Goal: Task Accomplishment & Management: Complete application form

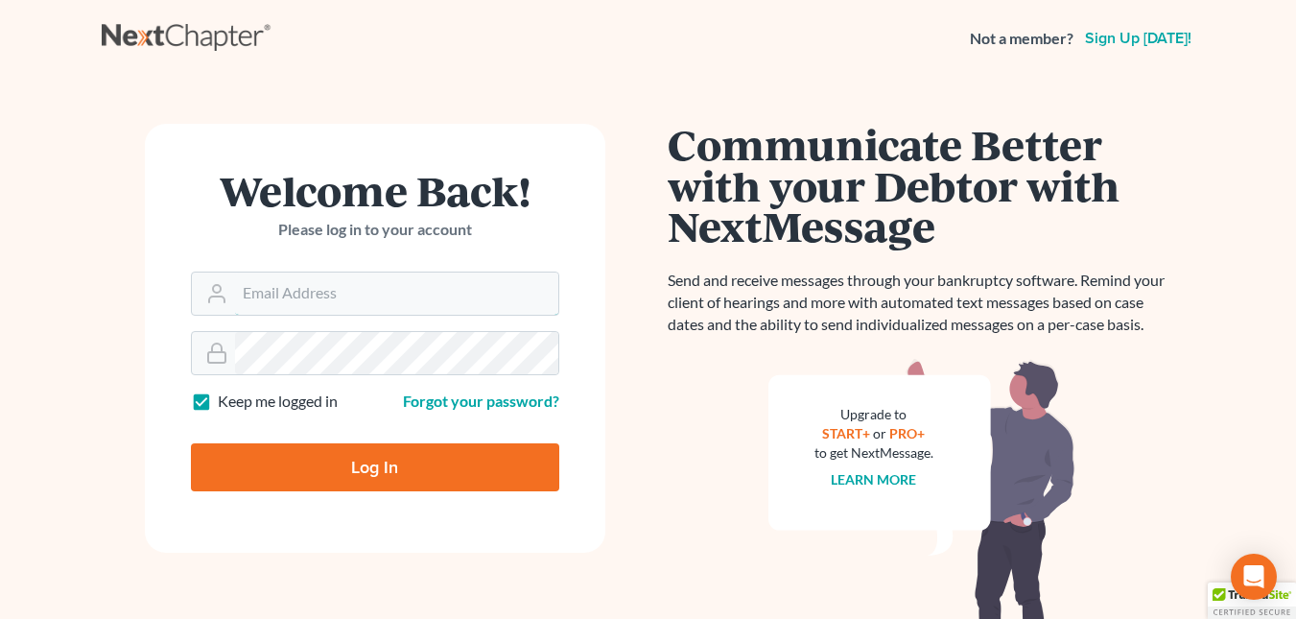
type input "[EMAIL_ADDRESS][DOMAIN_NAME]"
click at [372, 468] on input "Log In" at bounding box center [375, 467] width 368 height 48
type input "Thinking..."
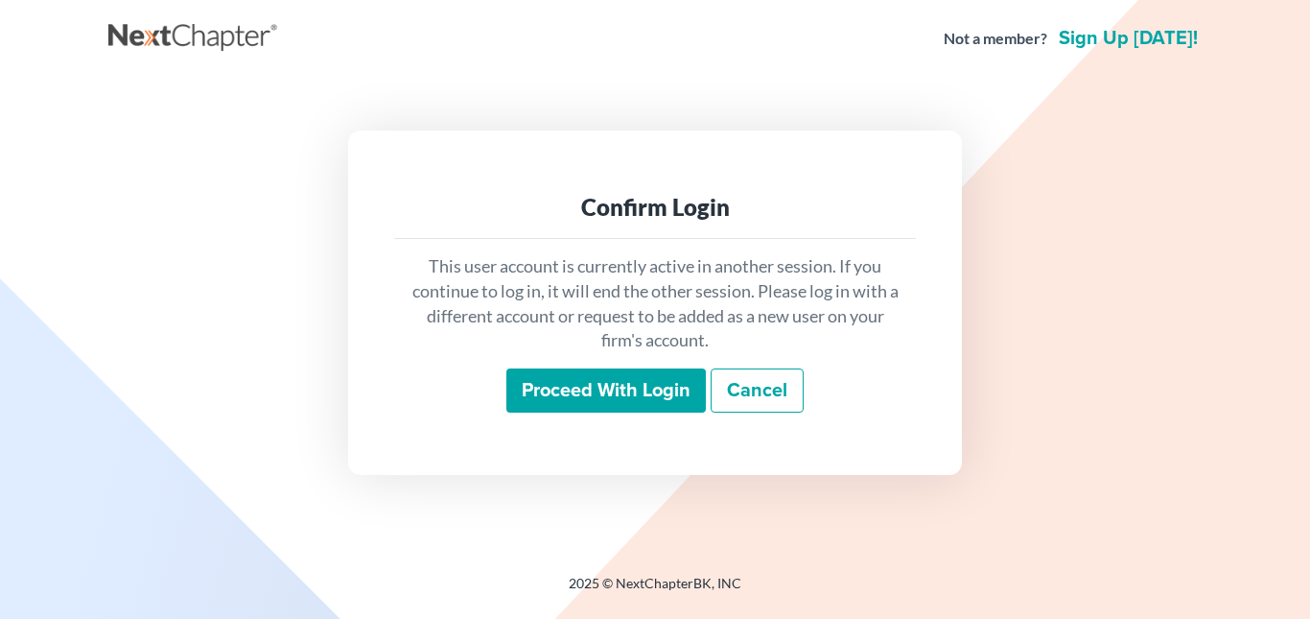
click at [628, 389] on input "Proceed with login" at bounding box center [605, 390] width 199 height 44
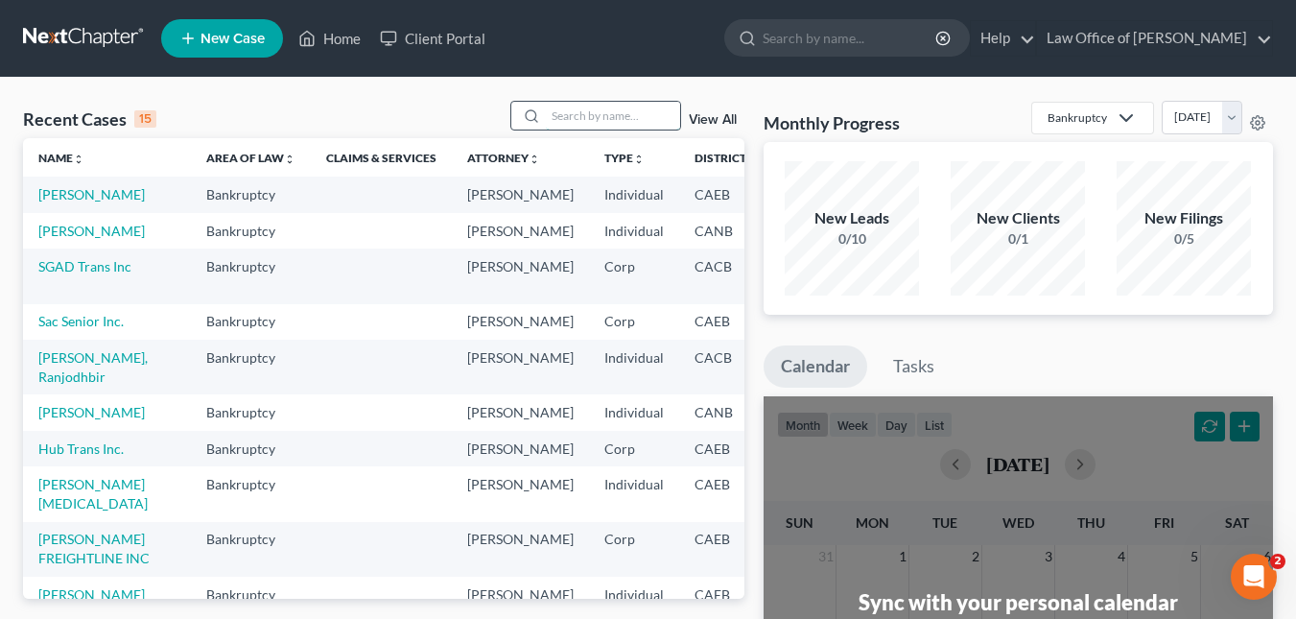
click at [572, 125] on input "search" at bounding box center [613, 116] width 134 height 28
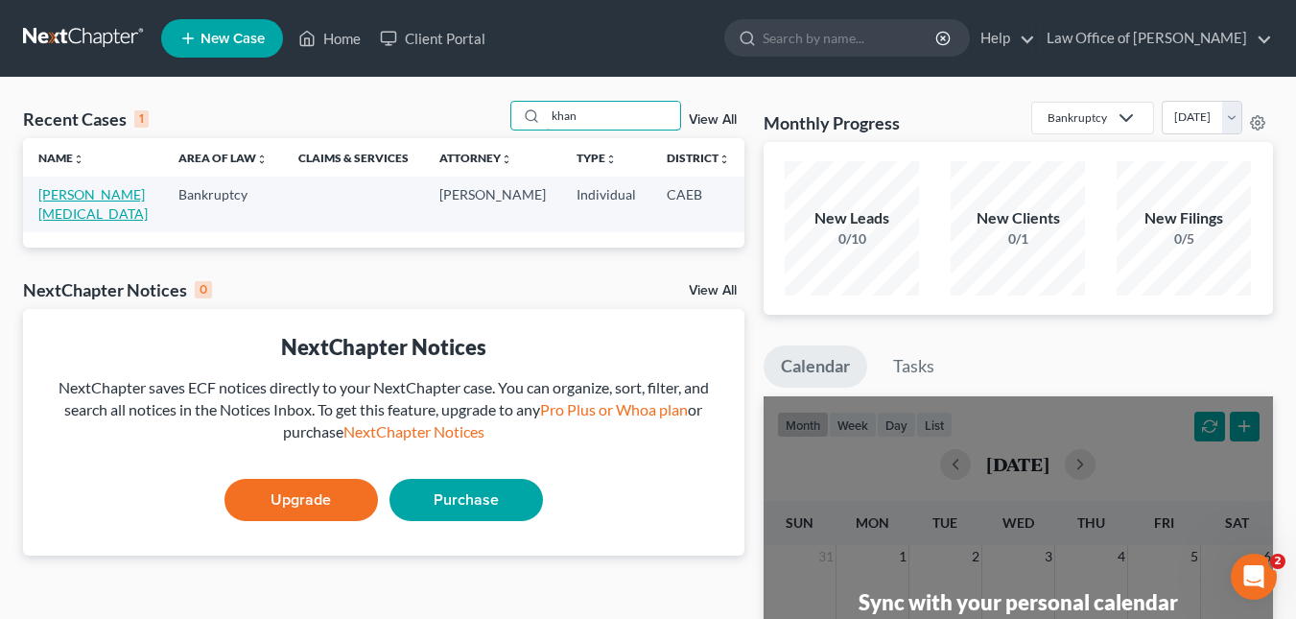
type input "khan"
click at [54, 196] on link "[PERSON_NAME][MEDICAL_DATA]" at bounding box center [92, 203] width 109 height 35
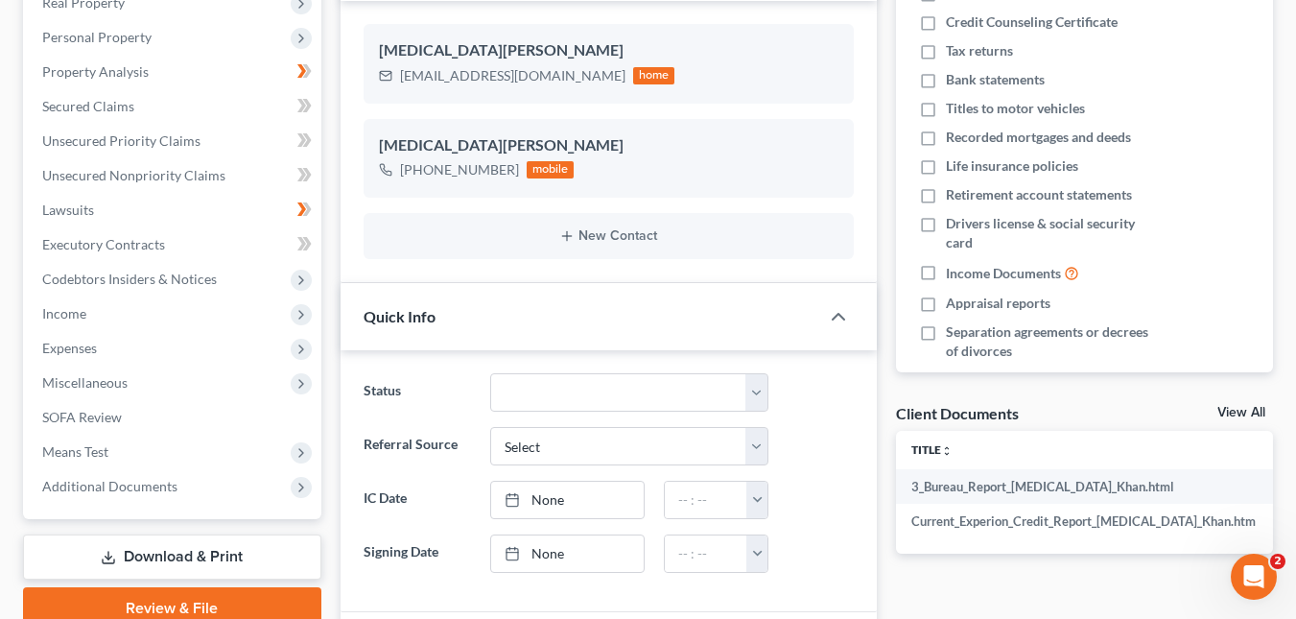
scroll to position [309, 0]
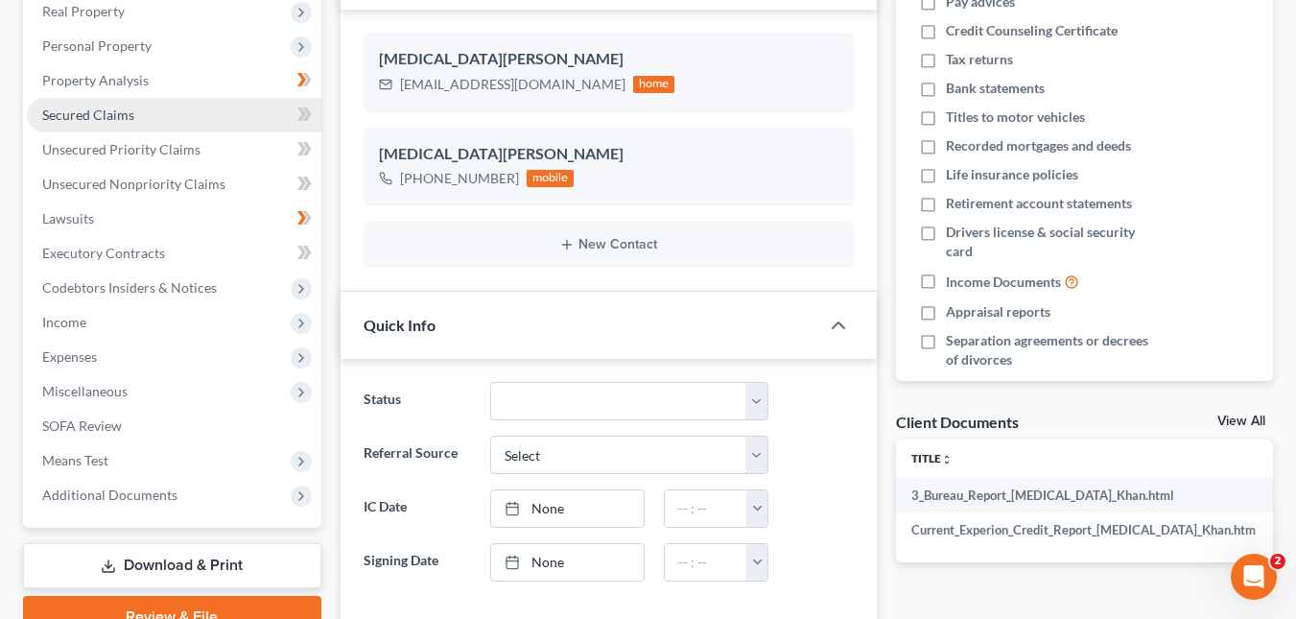
click at [112, 110] on span "Secured Claims" at bounding box center [88, 114] width 92 height 16
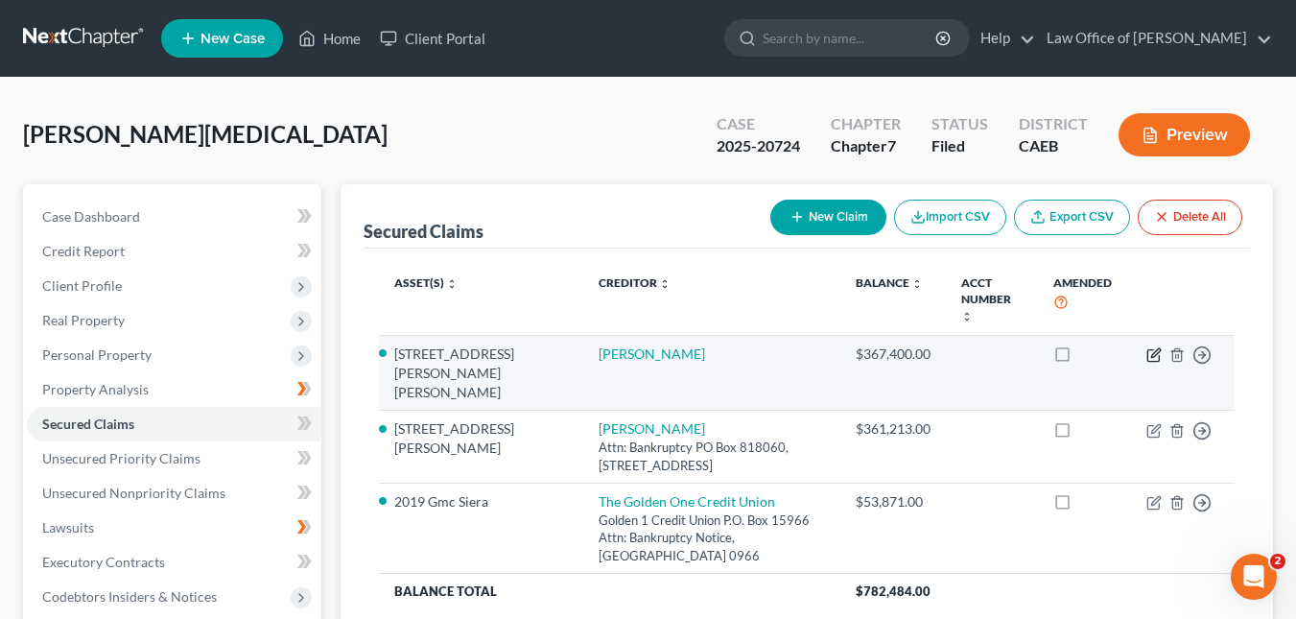
click at [1152, 348] on icon "button" at bounding box center [1155, 352] width 9 height 9
select select "4"
select select "3"
select select "0"
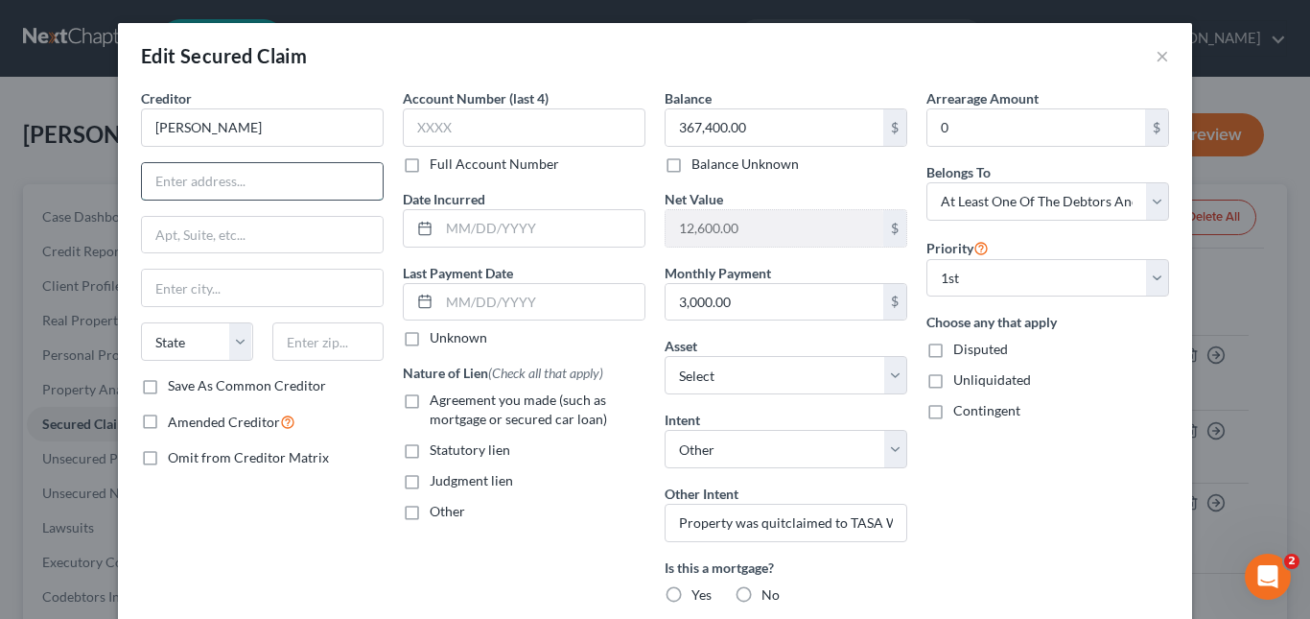
click at [277, 188] on input "text" at bounding box center [262, 181] width 241 height 36
paste input "3505 SE Sunrise Dr, Camas , WA 98607"
type input "3505 SE Sunrise Dr, Camas , WA 98607"
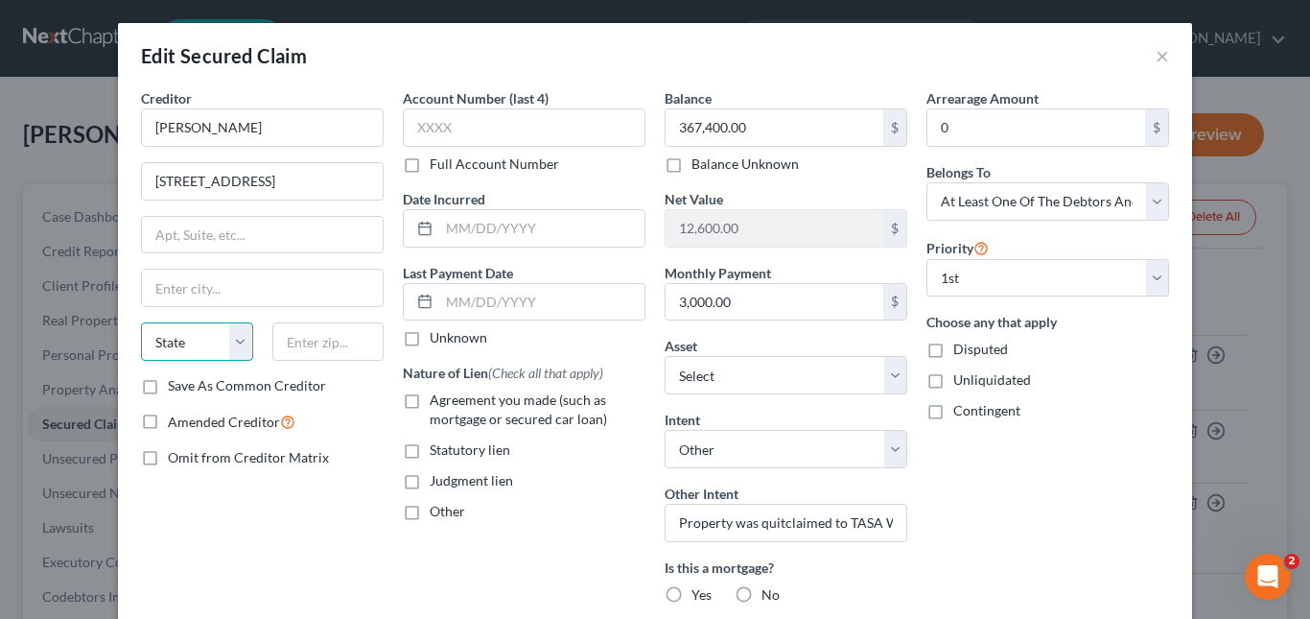
click at [229, 345] on select "State AL AK AR AZ CA CO CT DE DC FL GA GU HI ID IL IN IA KS KY LA ME MD MA MI M…" at bounding box center [197, 341] width 112 height 38
select select "50"
click at [141, 322] on select "State AL AK AR AZ CA CO CT DE DC FL GA GU HI ID IL IN IA KS KY LA ME MD MA MI M…" at bounding box center [197, 341] width 112 height 38
drag, startPoint x: 341, startPoint y: 177, endPoint x: 428, endPoint y: 177, distance: 86.3
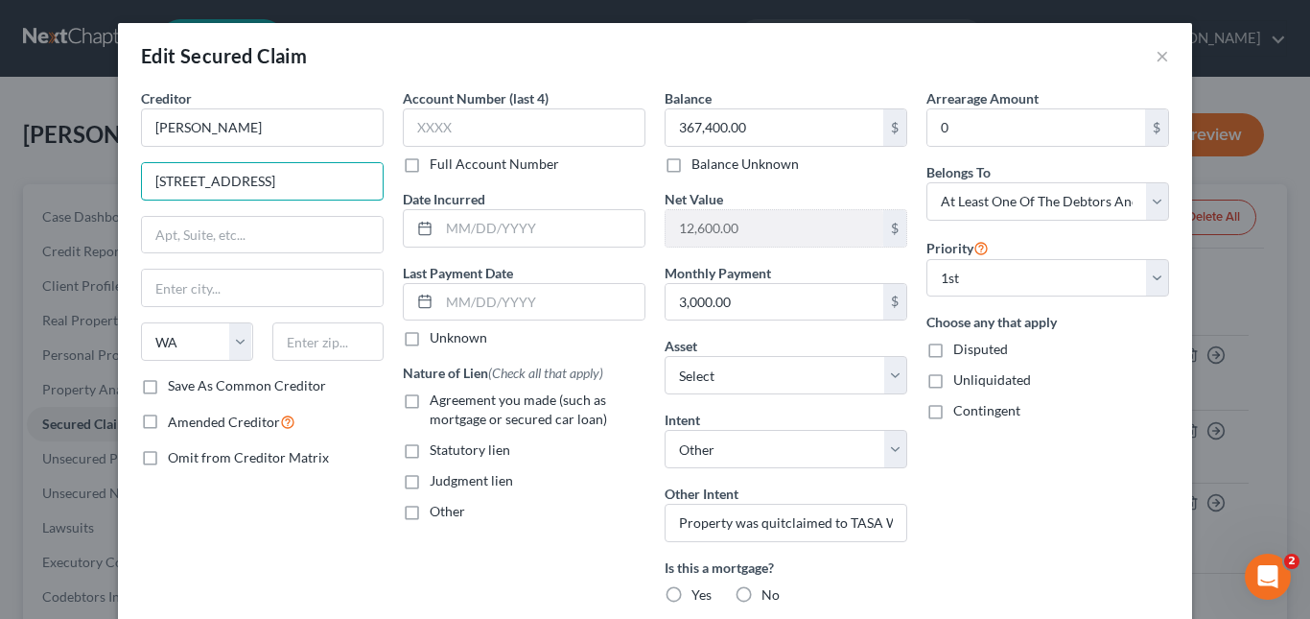
click at [428, 177] on div "Creditor * BASHIR AKIL 3505 SE Sunrise Dr, Camas , WA 98607 State AL AK AR AZ C…" at bounding box center [654, 448] width 1047 height 720
type input "3505 SE Sunrise Dr, Camas , WA"
click at [329, 336] on input "text" at bounding box center [328, 341] width 112 height 38
paste input "98607"
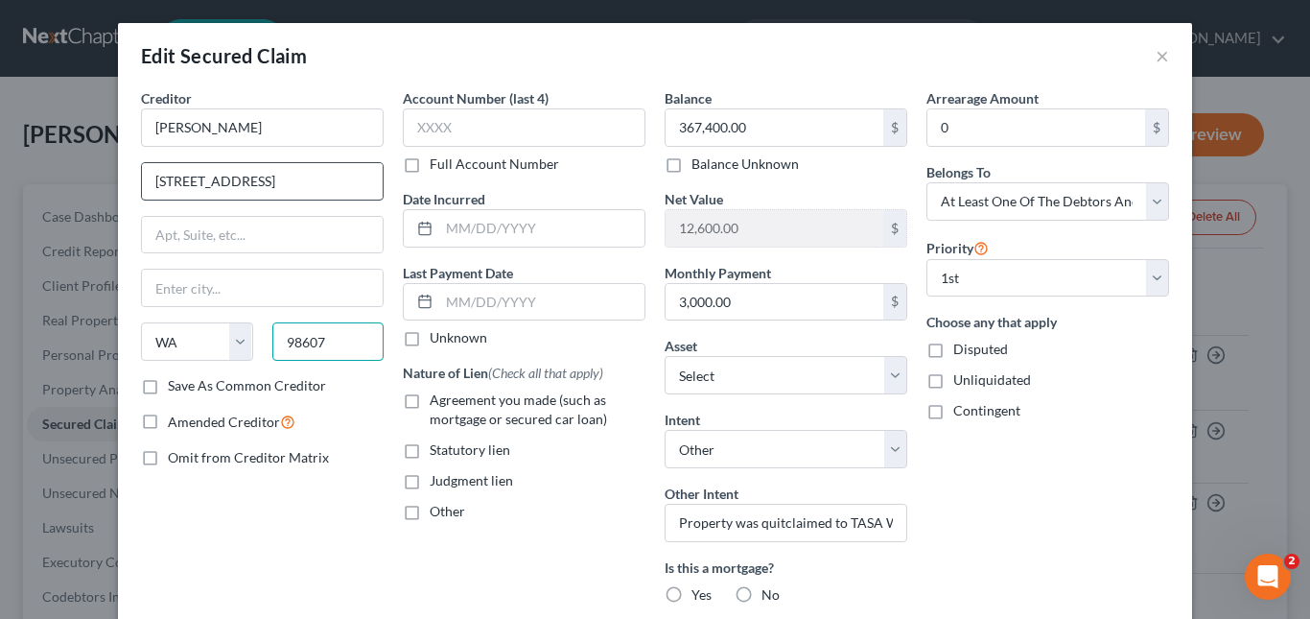
type input "98607"
click at [365, 180] on input "3505 SE Sunrise Dr, Camas , WA" at bounding box center [262, 181] width 241 height 36
type input "Camas"
drag, startPoint x: 324, startPoint y: 176, endPoint x: 115, endPoint y: 182, distance: 209.1
click at [118, 182] on div "Creditor * BASHIR AKIL 3505 SE Sunrise Dr, Camas Camas State AL AK AR AZ CA CO …" at bounding box center [655, 465] width 1074 height 755
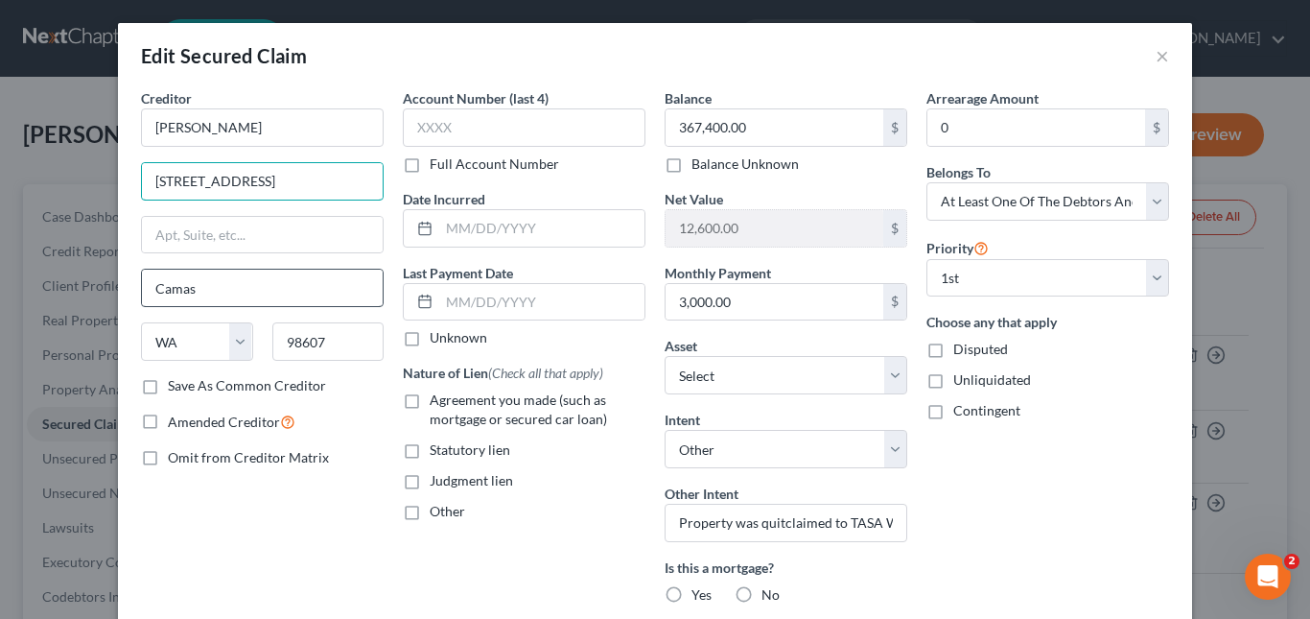
type input "3505 SE Sunrise Dr, Camas"
click at [211, 293] on input "Camas" at bounding box center [262, 287] width 241 height 36
click at [168, 384] on label "Save As Common Creditor" at bounding box center [247, 385] width 158 height 19
click at [175, 384] on input "Save As Common Creditor" at bounding box center [181, 382] width 12 height 12
checkbox input "true"
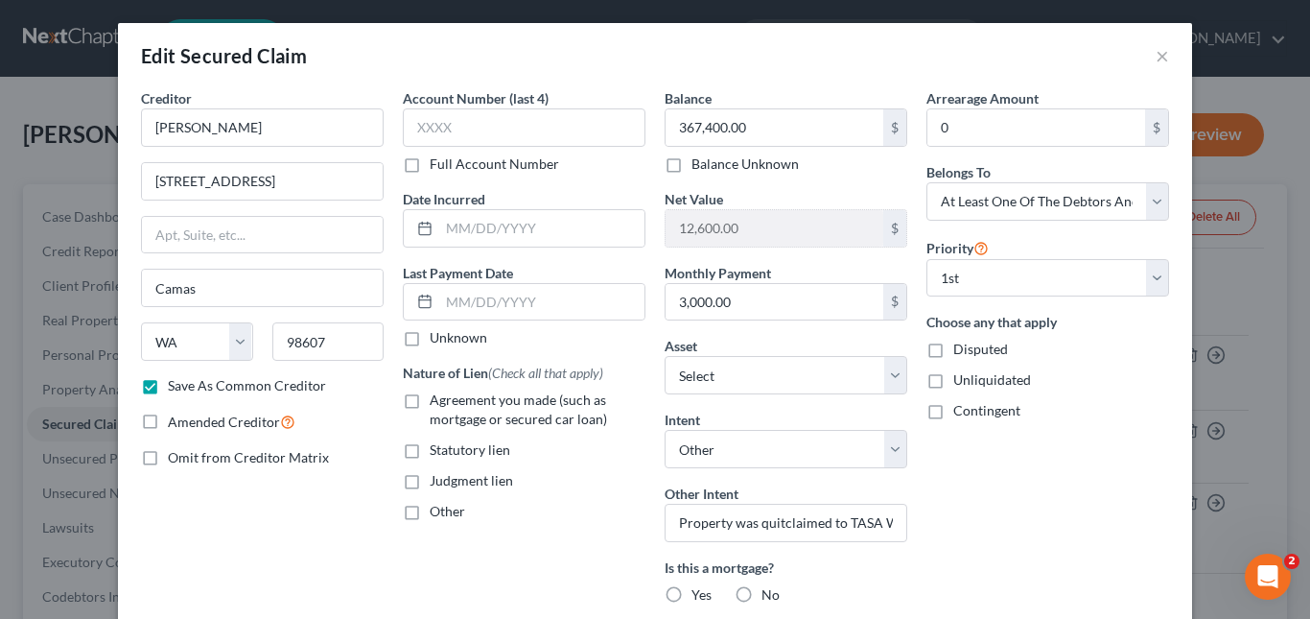
click at [168, 419] on label "Amended Creditor" at bounding box center [232, 421] width 128 height 22
click at [175, 419] on input "Amended Creditor" at bounding box center [181, 416] width 12 height 12
checkbox input "true"
click at [507, 224] on input "text" at bounding box center [541, 228] width 205 height 36
type input "06/06/2022"
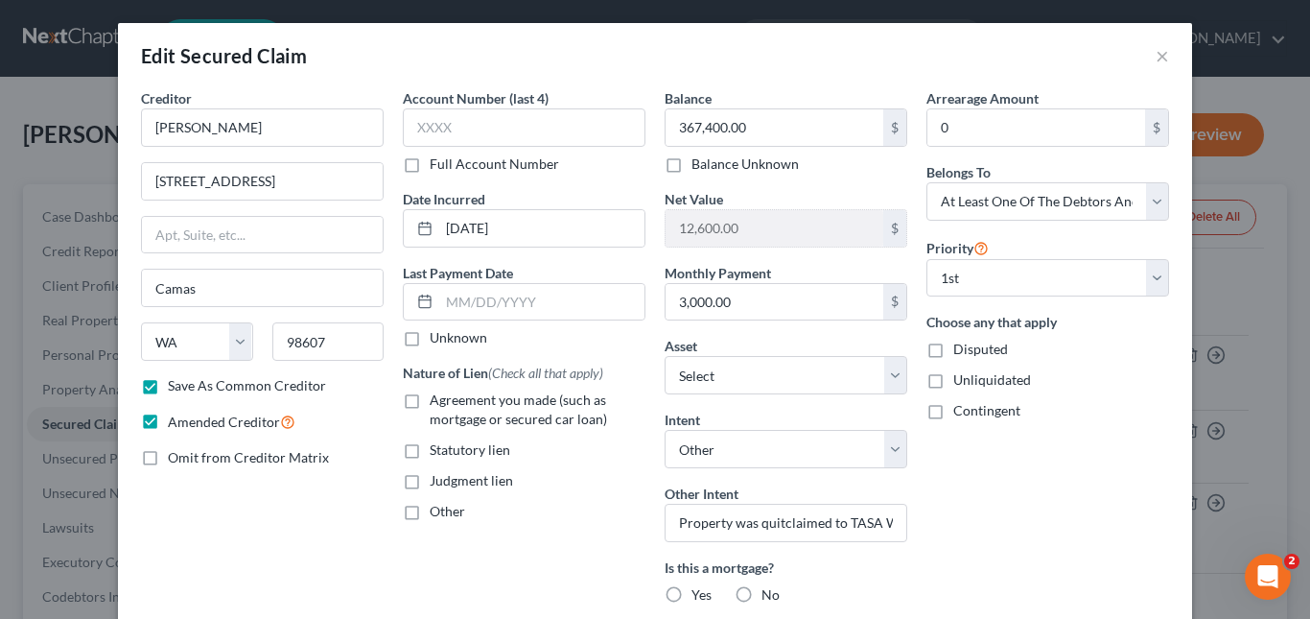
click at [430, 403] on label "Agreement you made (such as mortgage or secured car loan)" at bounding box center [538, 409] width 216 height 38
click at [437, 403] on input "Agreement you made (such as mortgage or secured car loan)" at bounding box center [443, 396] width 12 height 12
checkbox input "true"
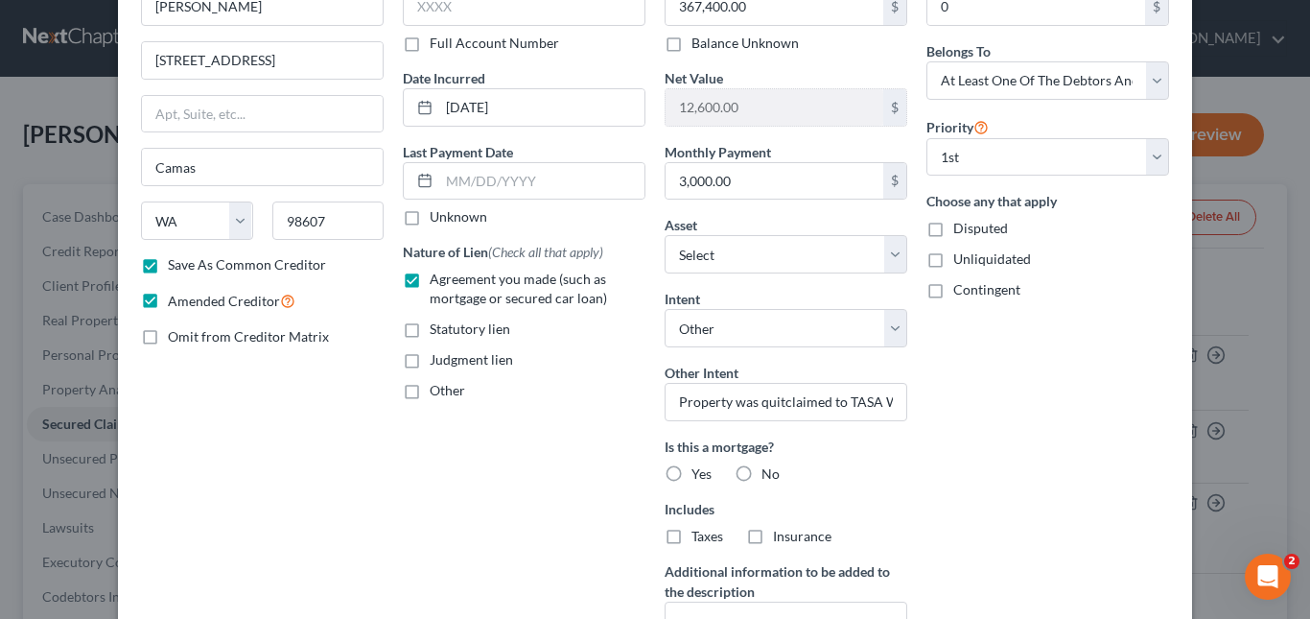
scroll to position [155, 0]
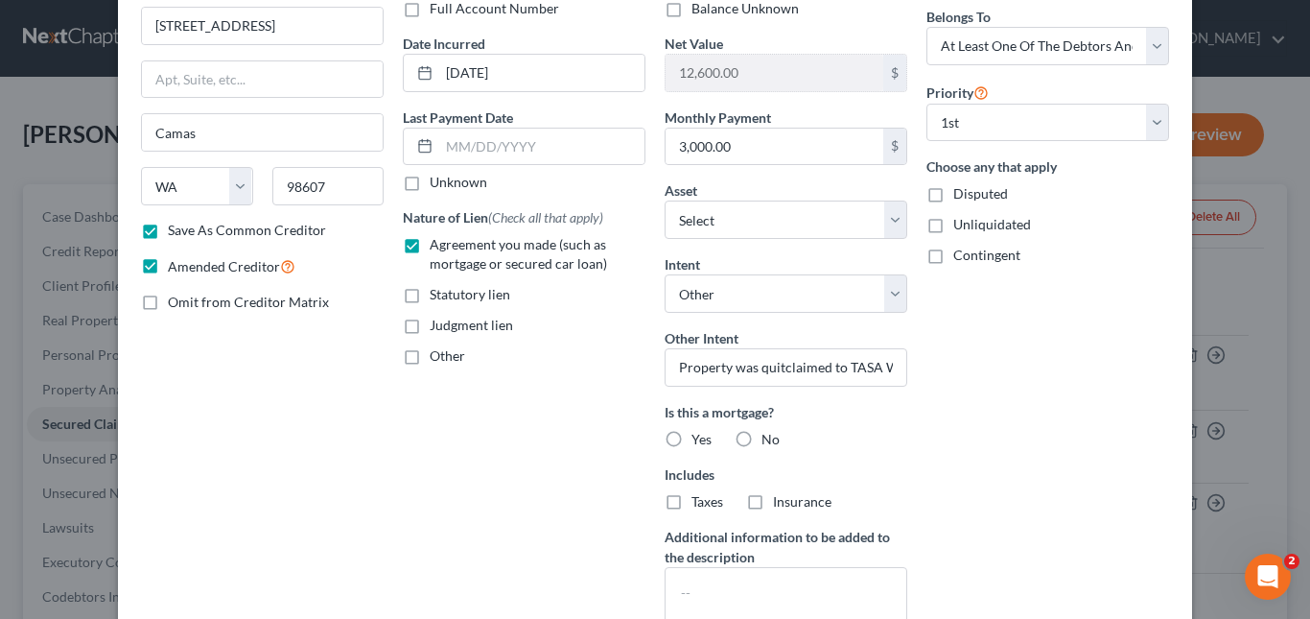
click at [691, 439] on label "Yes" at bounding box center [701, 439] width 20 height 19
click at [699, 439] on input "Yes" at bounding box center [705, 436] width 12 height 12
radio input "true"
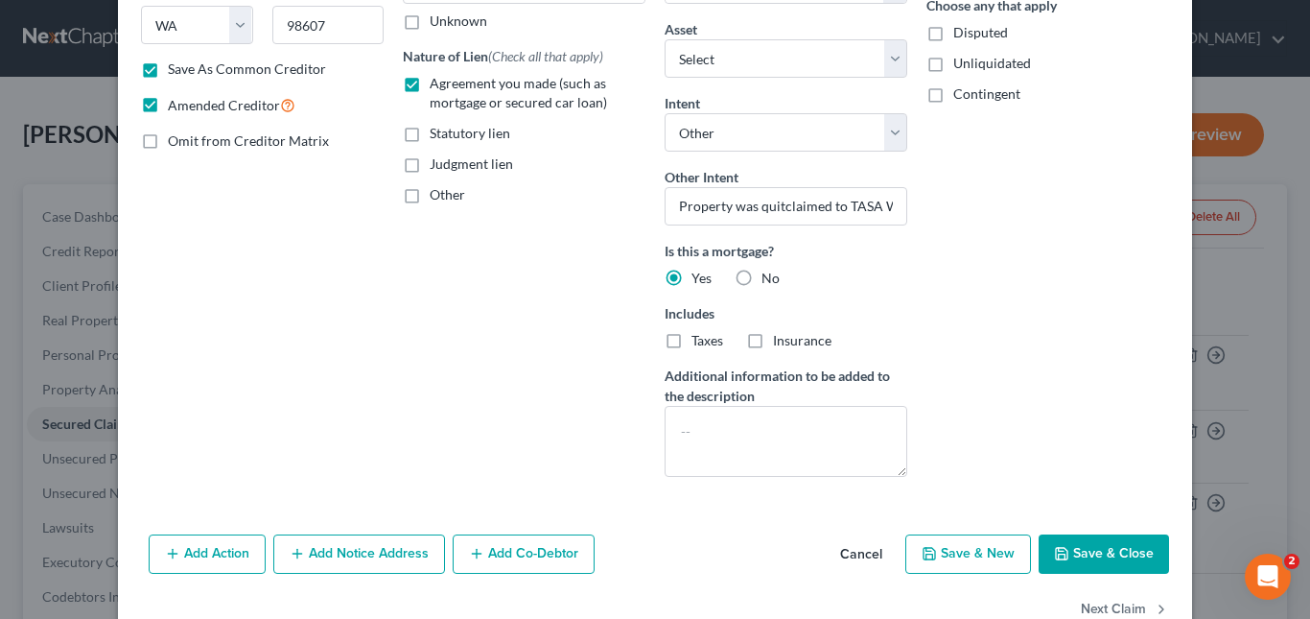
scroll to position [318, 0]
click at [554, 545] on button "Add Co-Debtor" at bounding box center [524, 552] width 142 height 40
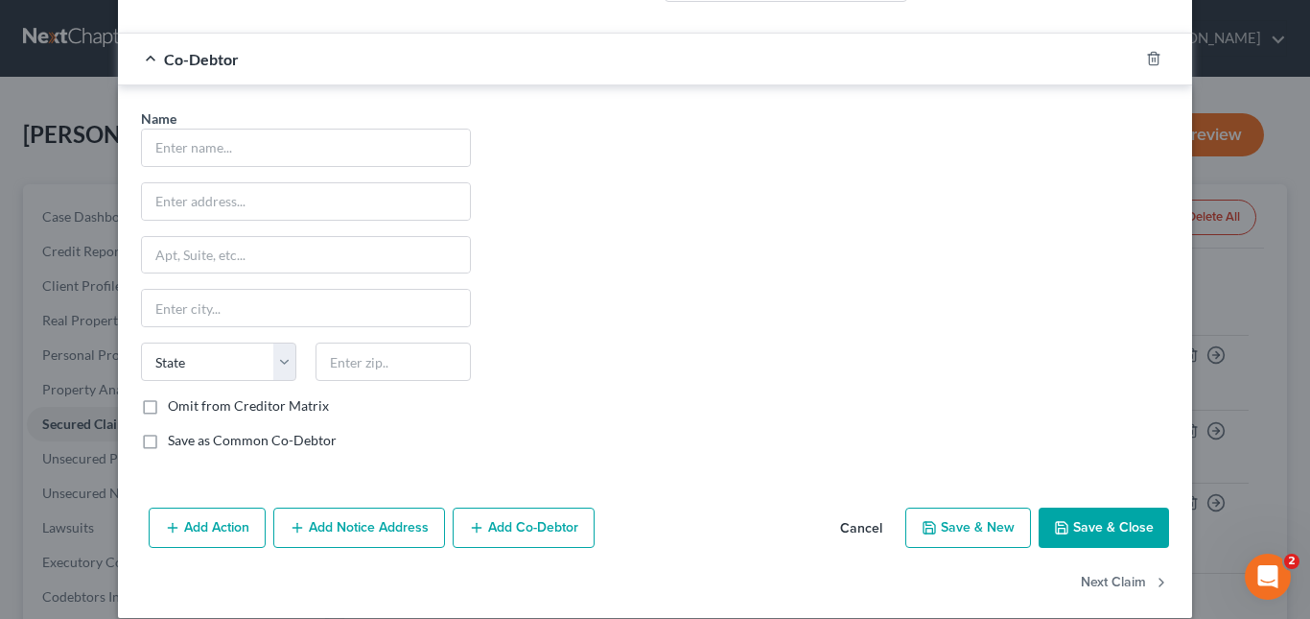
scroll to position [793, 0]
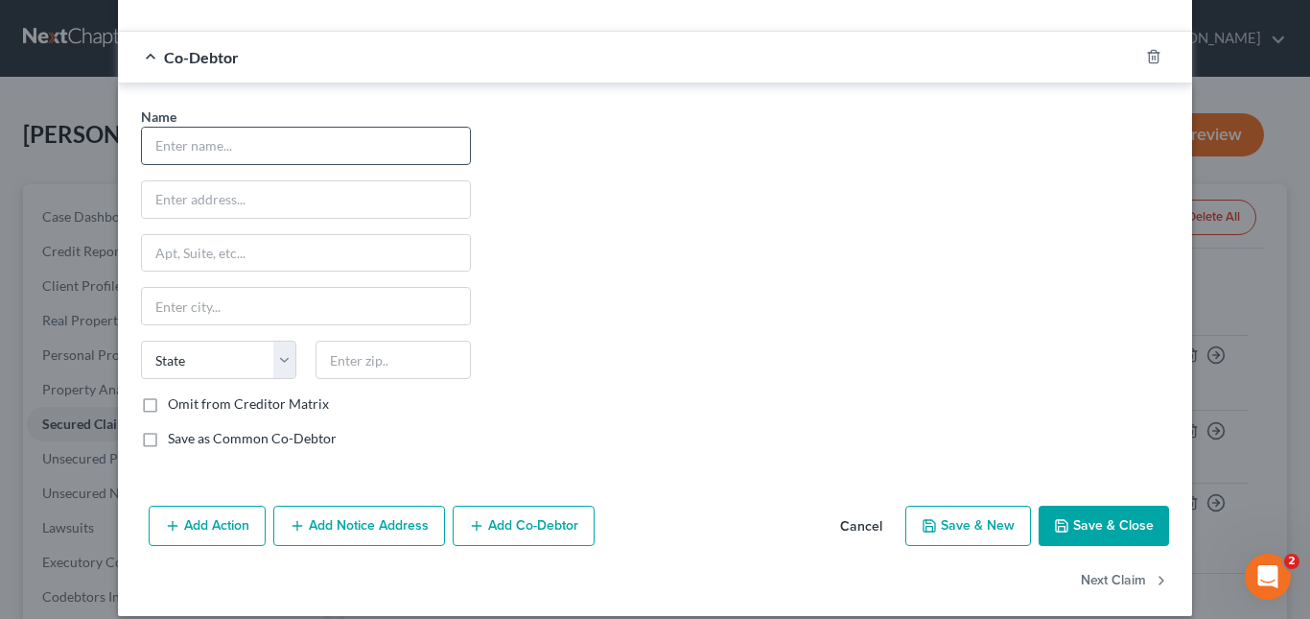
click at [188, 151] on input "text" at bounding box center [306, 146] width 328 height 36
type input "Tasawar Ranjha"
click at [611, 147] on div "Name * Tasawar Ranjha State AL AK AR AZ CA CO CT DE DC FL GA GU HI ID IL IN IA …" at bounding box center [654, 284] width 1047 height 357
click at [226, 201] on input "text" at bounding box center [306, 199] width 328 height 36
paste input "7714 Elsie Ave Sacramento, CA 95828"
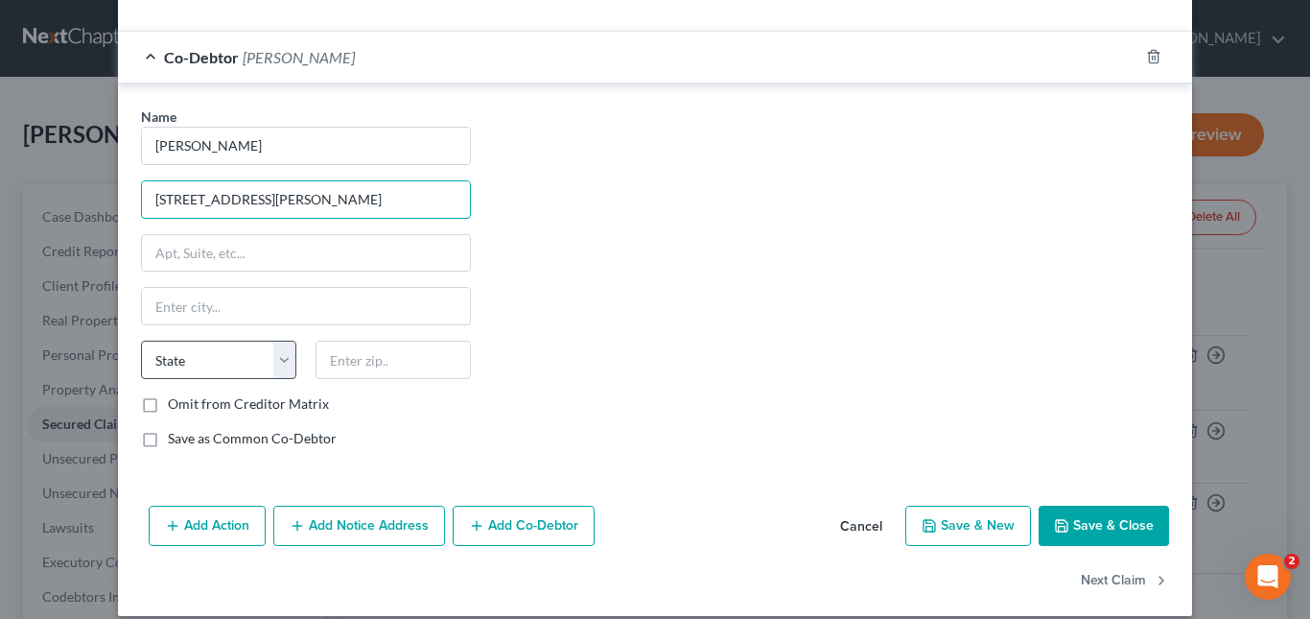
type input "7714 Elsie Ave Sacramento, CA 95828"
click at [276, 358] on select "State AL AK AR AZ CA CO CT DE DC FL GA GU HI ID IL IN IA KS KY LA ME MD MA MI M…" at bounding box center [218, 359] width 155 height 38
select select "4"
click at [141, 340] on select "State AL AK AR AZ CA CO CT DE DC FL GA GU HI ID IL IN IA KS KY LA ME MD MA MI M…" at bounding box center [218, 359] width 155 height 38
drag, startPoint x: 336, startPoint y: 198, endPoint x: 376, endPoint y: 198, distance: 40.3
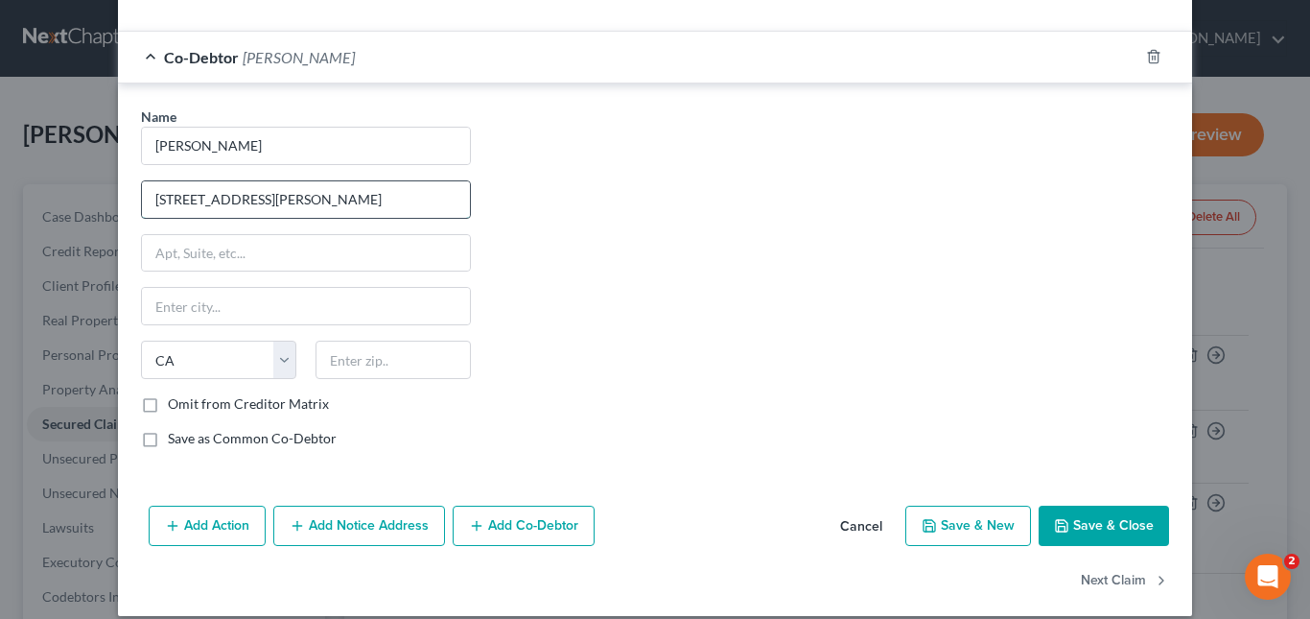
click at [376, 198] on input "7714 Elsie Ave Sacramento, CA 95828" at bounding box center [306, 199] width 328 height 36
type input "7714 Elsie Ave Sacramento, CA"
click at [394, 356] on input "text" at bounding box center [392, 359] width 155 height 38
paste input "95828"
type input "95828"
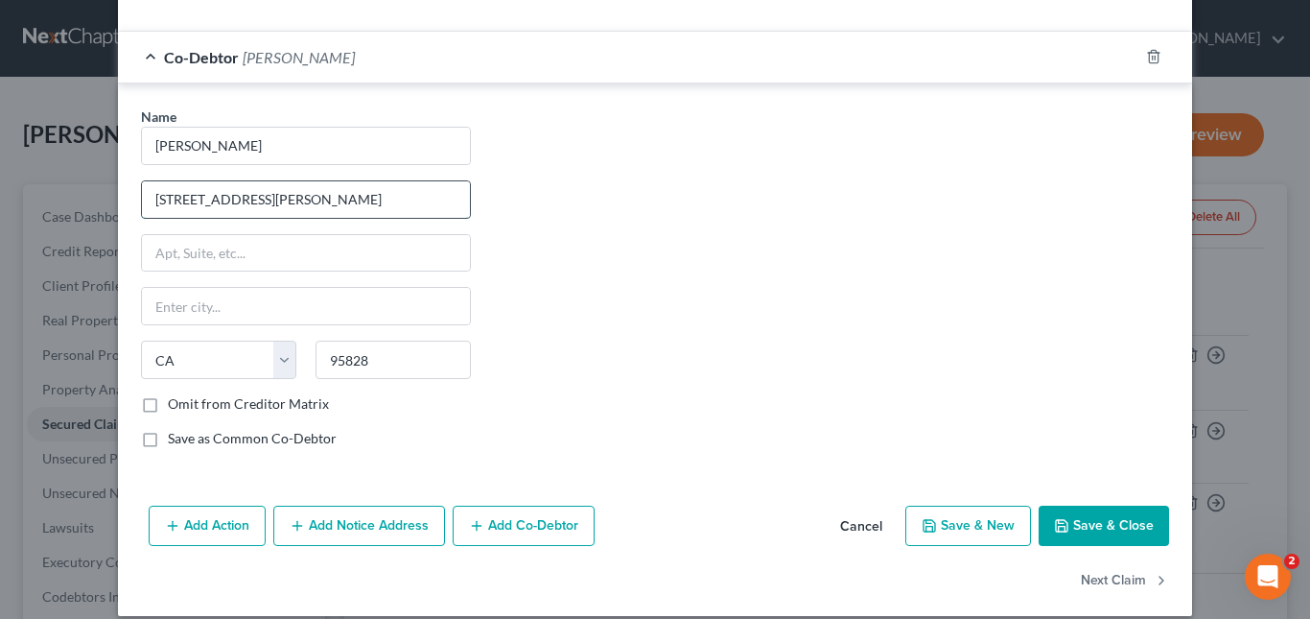
click at [321, 202] on input "7714 Elsie Ave Sacramento, CA" at bounding box center [306, 199] width 328 height 36
type input "Sacramento"
drag, startPoint x: 305, startPoint y: 198, endPoint x: 240, endPoint y: 198, distance: 65.2
click at [240, 198] on input "7714 Elsie Ave Sacramento, CA" at bounding box center [306, 199] width 328 height 36
click at [311, 198] on input "7714 Elsie Ave , CA" at bounding box center [306, 199] width 328 height 36
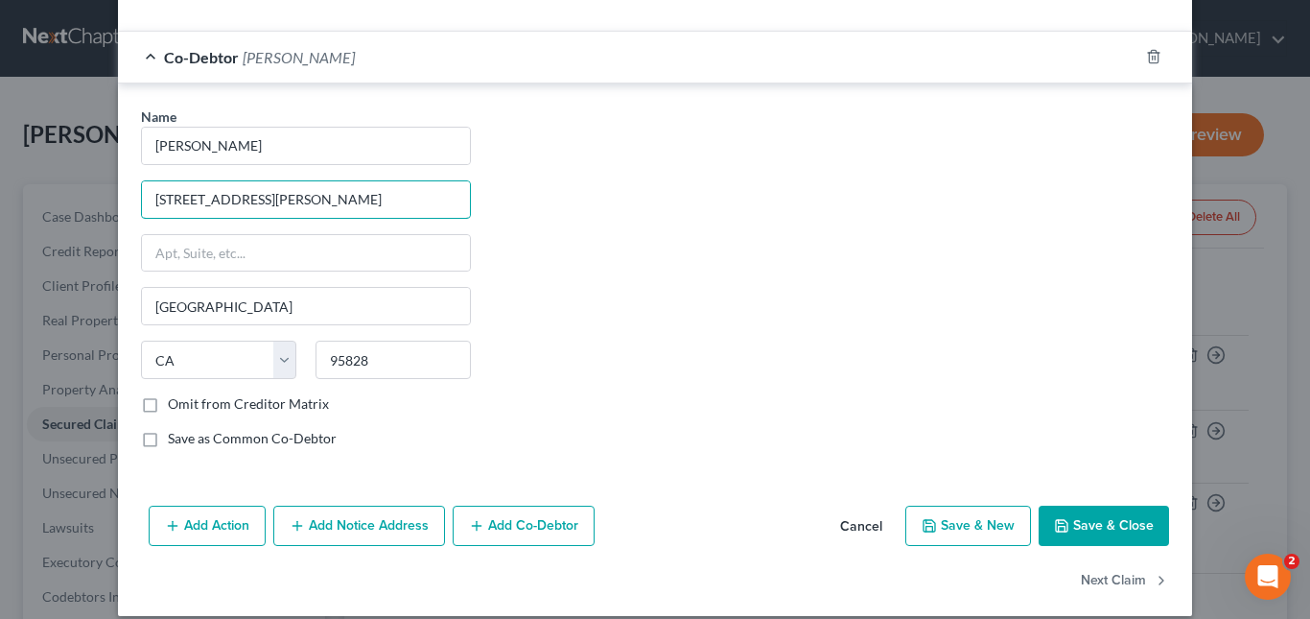
type input "7714 Elsie Ave"
click at [634, 222] on div "Name * Tasawar Ranjha 7714 Elsie Ave Sacramento State AL AK AR AZ CA CO CT DE D…" at bounding box center [654, 284] width 1047 height 357
click at [168, 442] on label "Save as Common Co-Debtor" at bounding box center [252, 438] width 169 height 19
click at [175, 441] on input "Save as Common Co-Debtor" at bounding box center [181, 435] width 12 height 12
checkbox input "true"
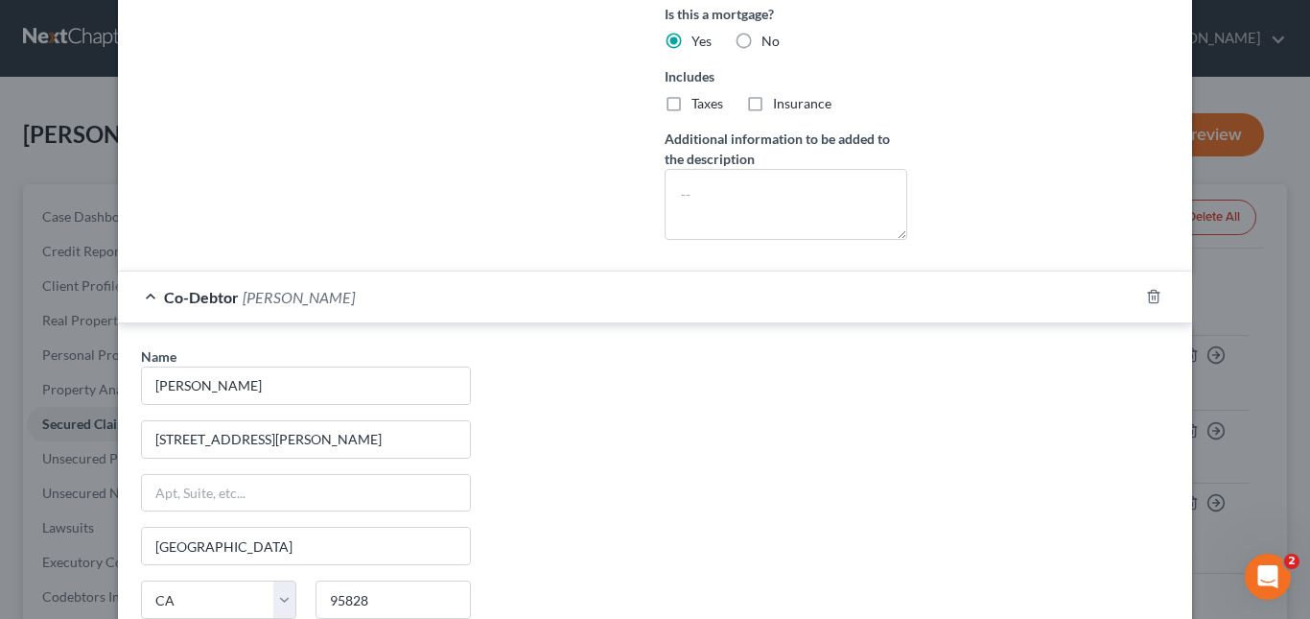
scroll to position [521, 0]
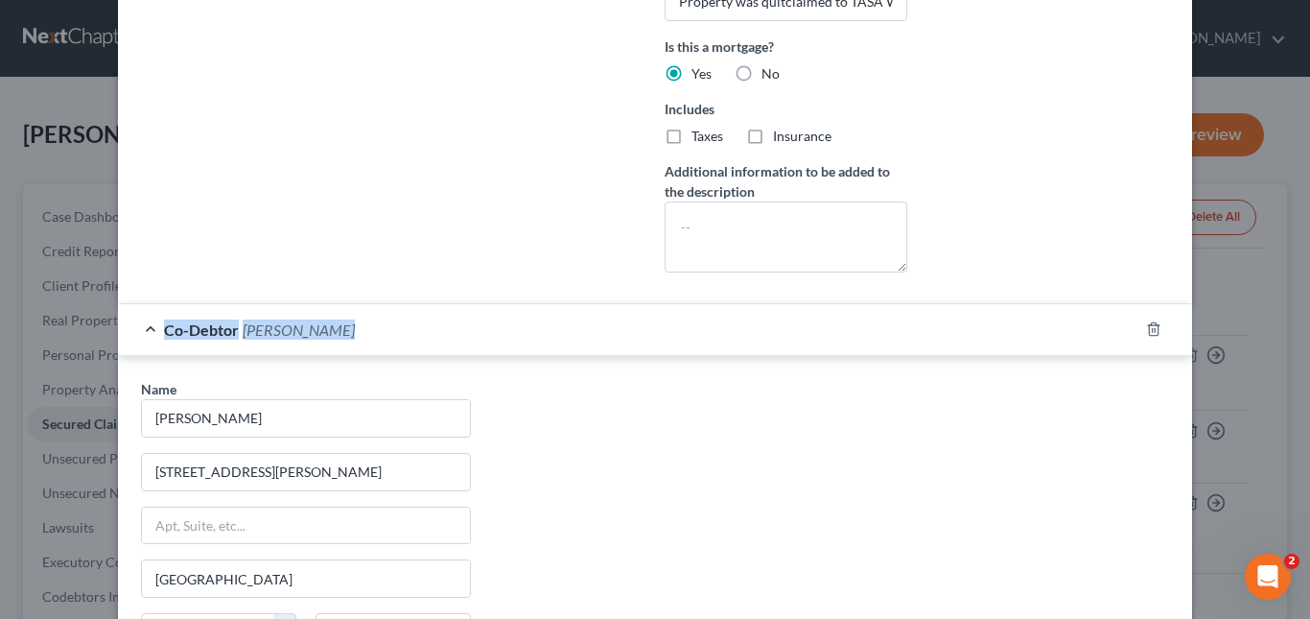
drag, startPoint x: 1294, startPoint y: 288, endPoint x: 1294, endPoint y: 240, distance: 47.9
click at [1294, 240] on div "Edit Secured Claim × Creditor * BASHIR AKIL 3505 SE Sunrise Dr, Camas Camas Sta…" at bounding box center [655, 309] width 1310 height 619
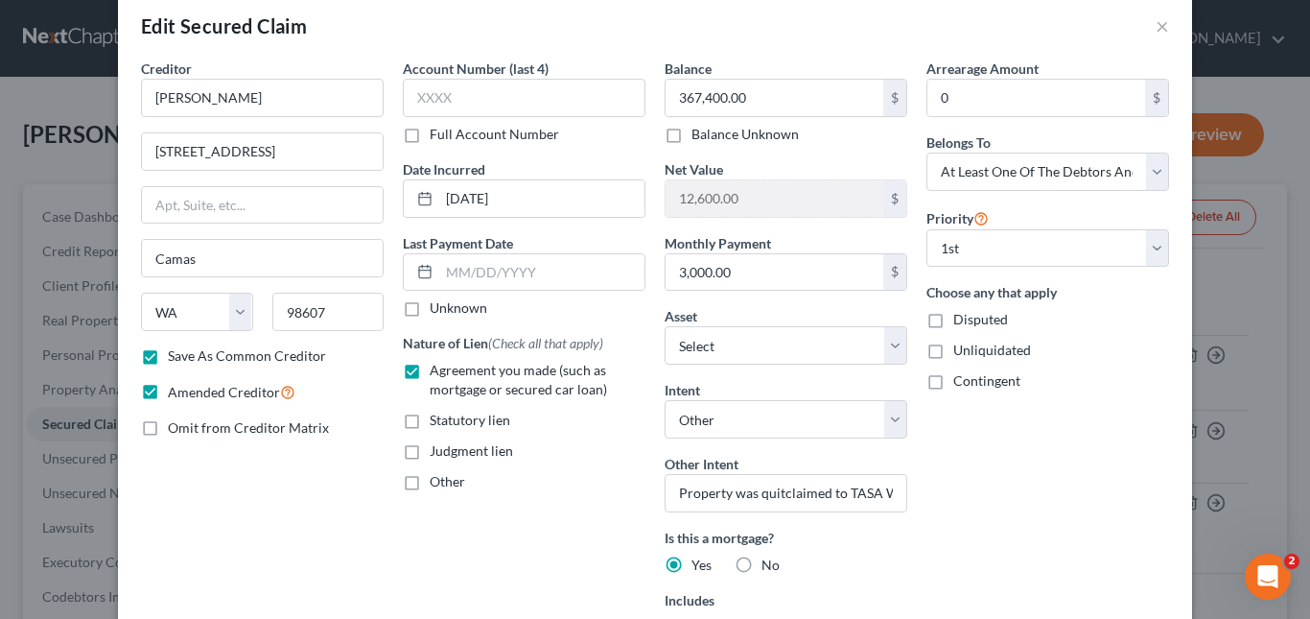
scroll to position [0, 0]
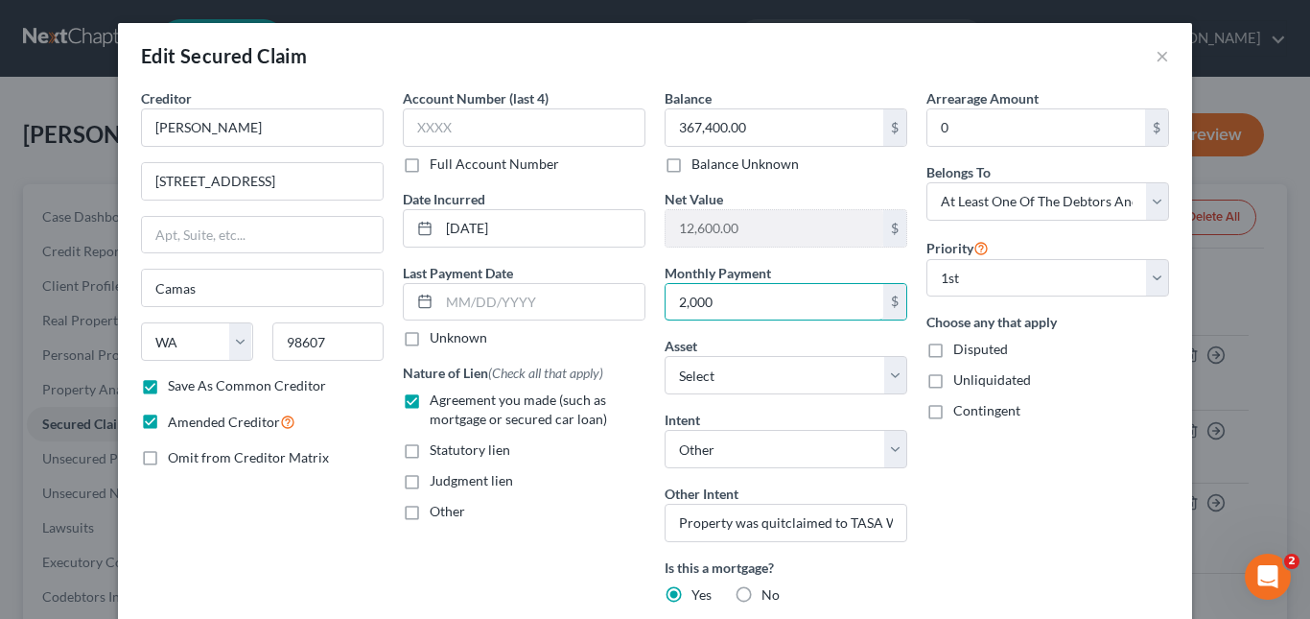
type input "2,000"
click at [567, 556] on div "Account Number (last 4) Full Account Number Date Incurred 06/06/2022 Last Payme…" at bounding box center [524, 448] width 262 height 720
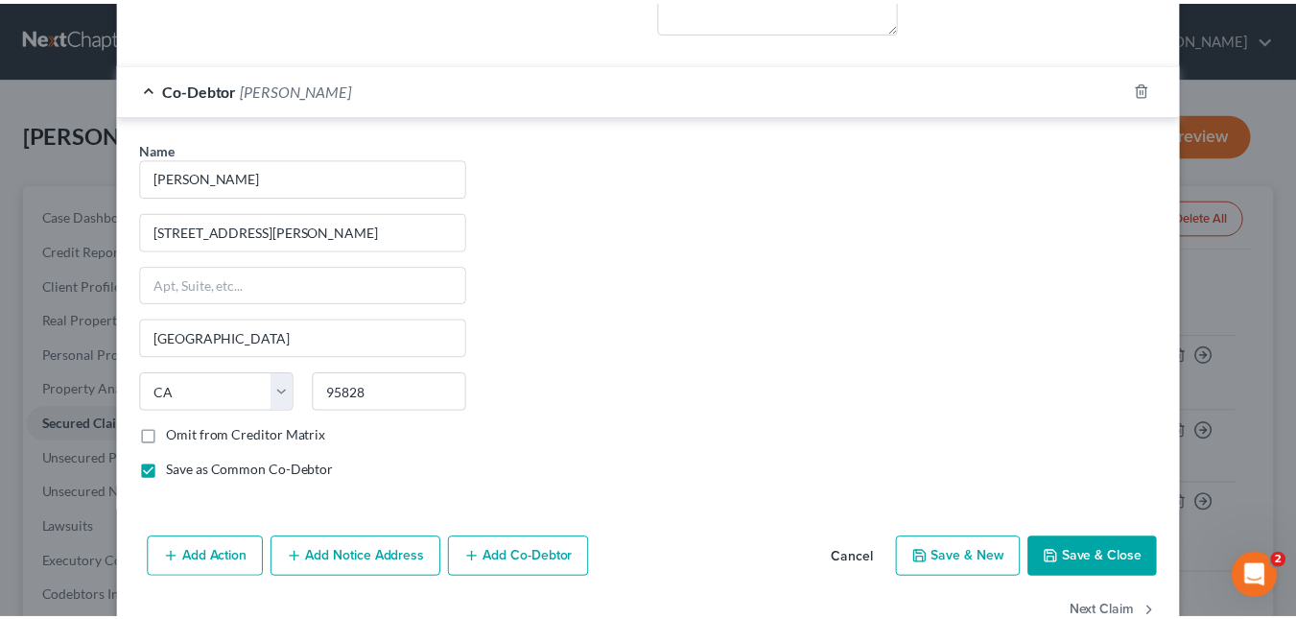
scroll to position [799, 0]
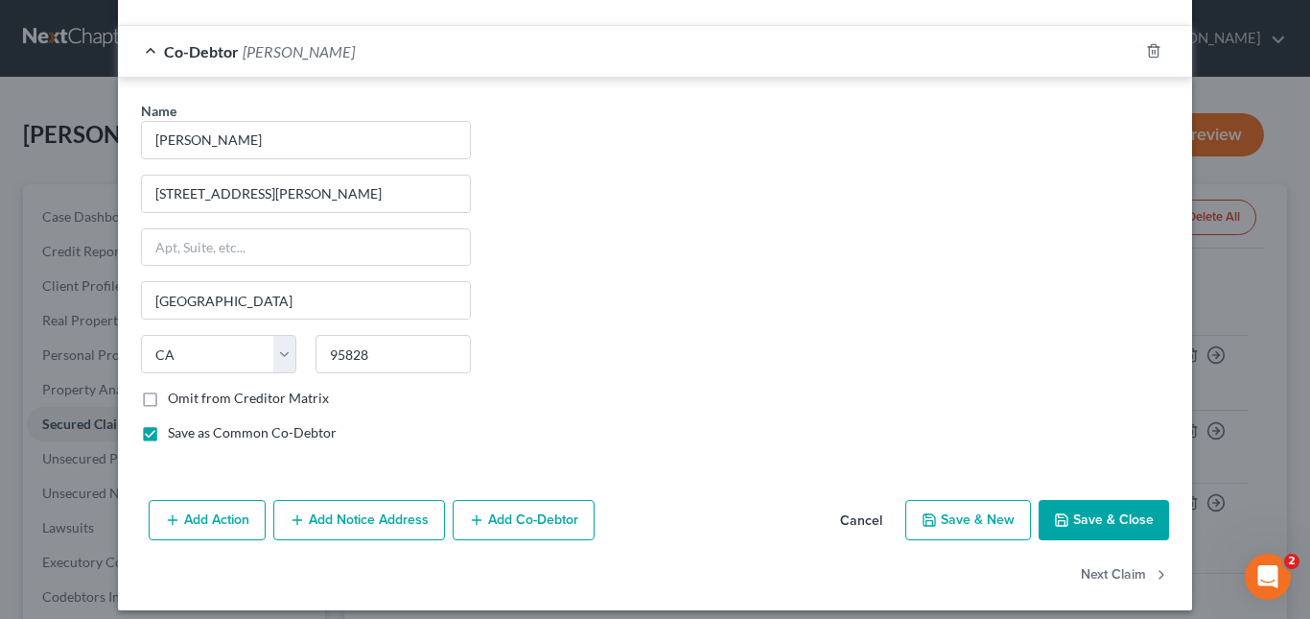
click at [1075, 516] on button "Save & Close" at bounding box center [1104, 520] width 130 height 40
checkbox input "false"
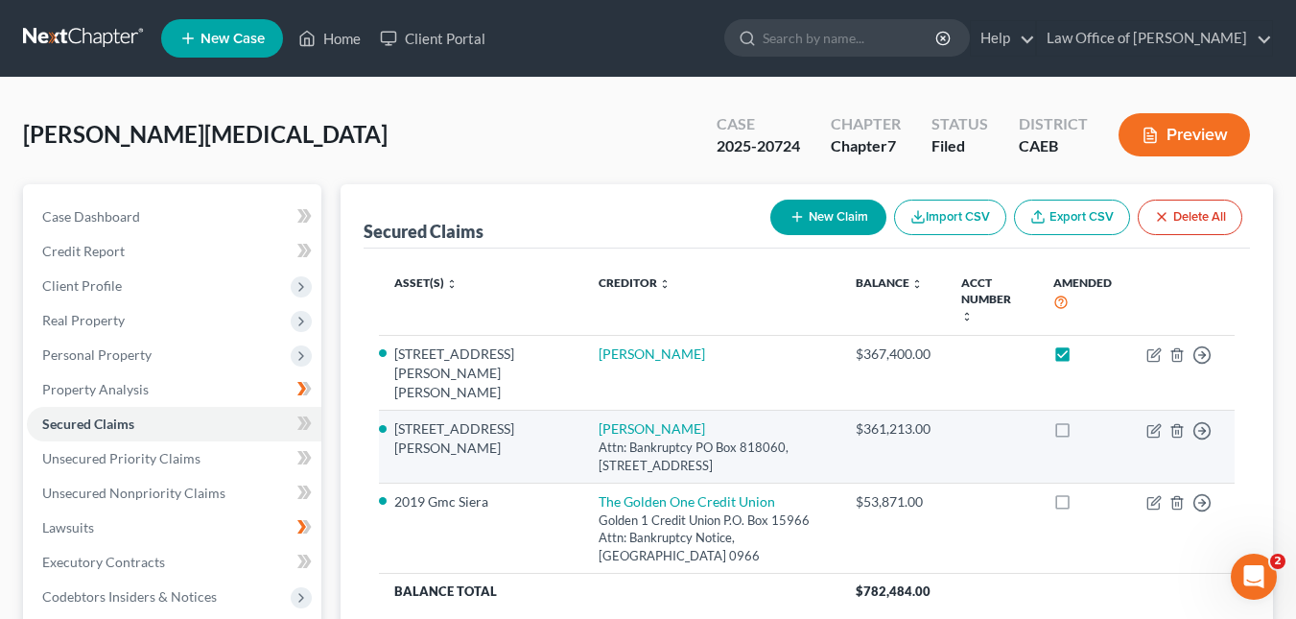
checkbox input "true"
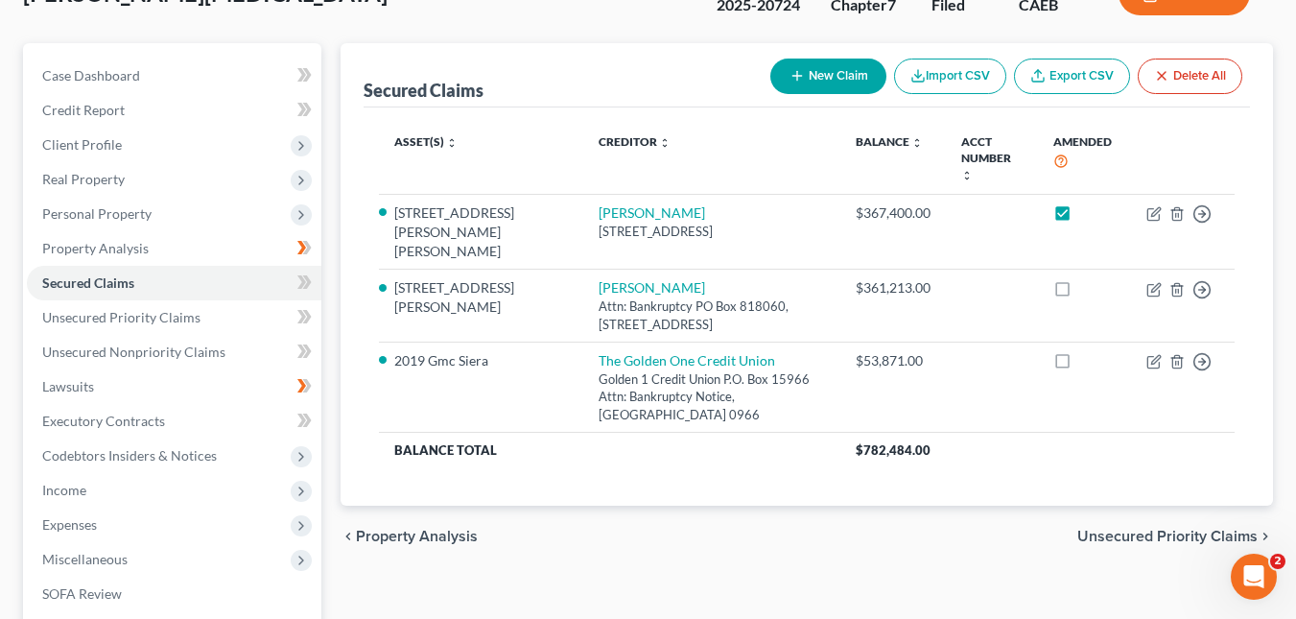
scroll to position [137, 0]
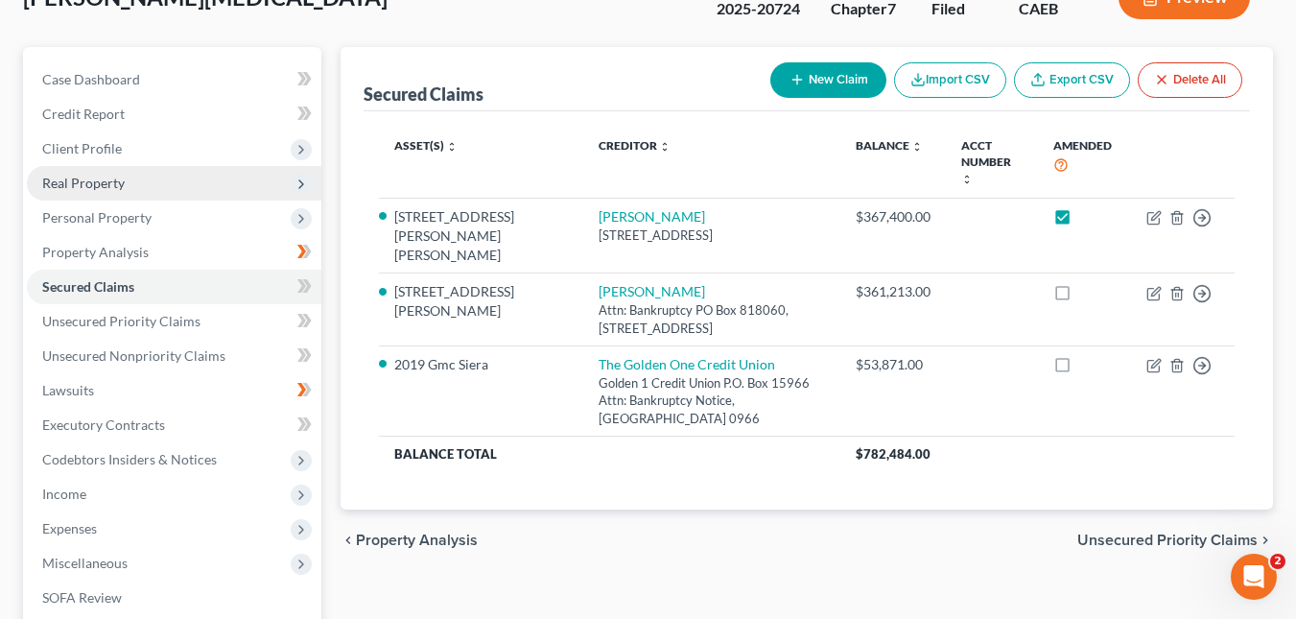
click at [72, 186] on span "Real Property" at bounding box center [83, 183] width 82 height 16
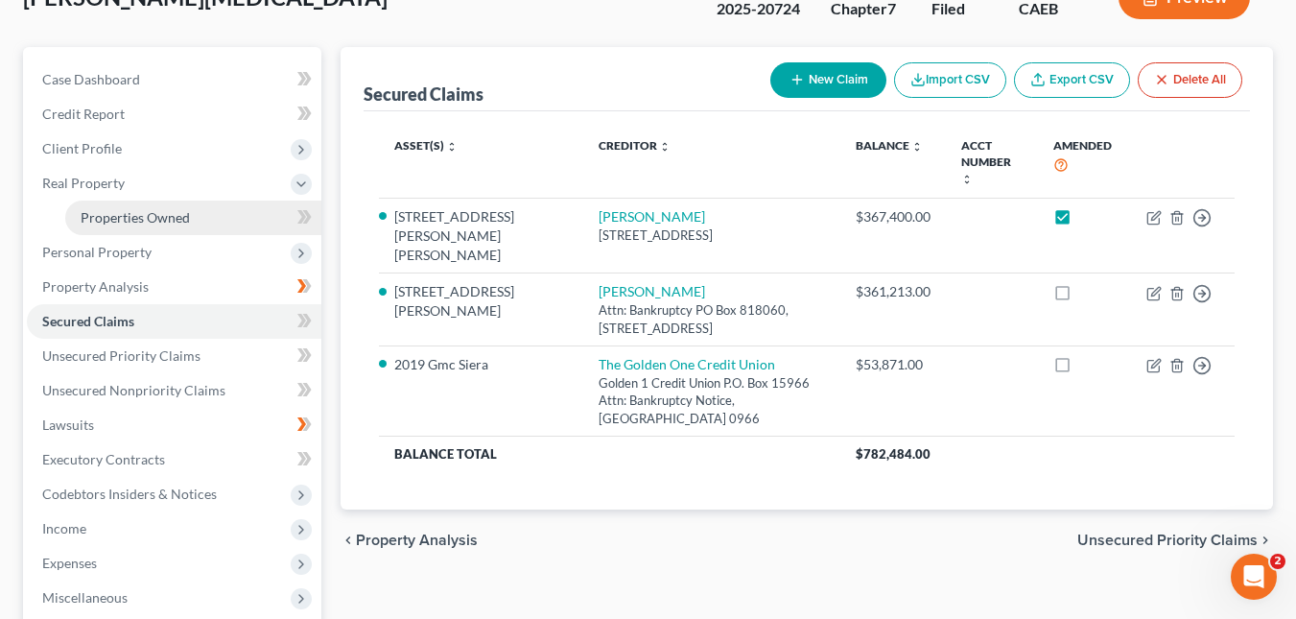
click at [98, 218] on span "Properties Owned" at bounding box center [135, 217] width 109 height 16
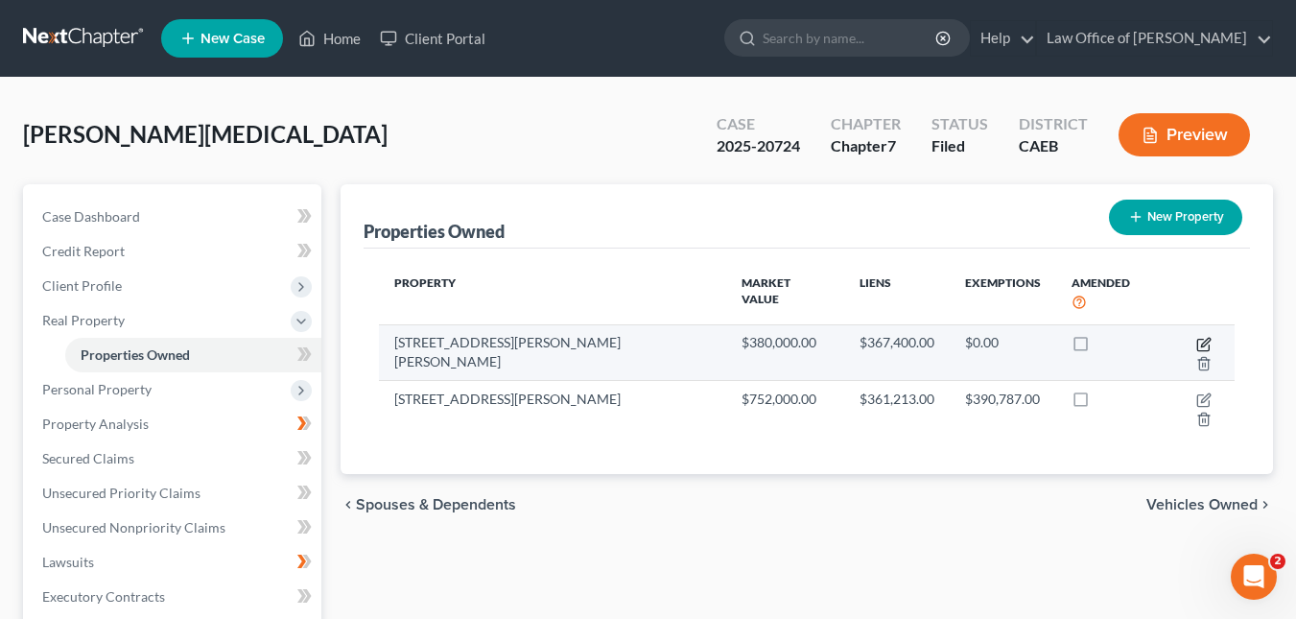
click at [1196, 337] on icon "button" at bounding box center [1203, 344] width 15 height 15
select select "4"
select select "3"
select select "6"
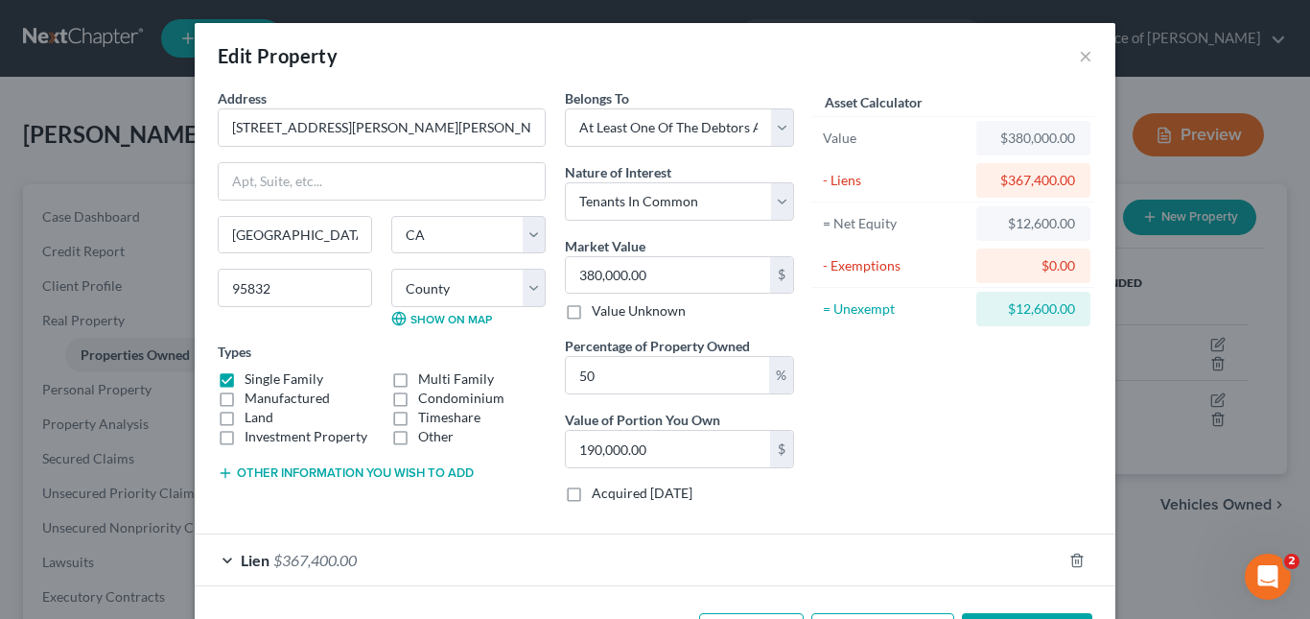
scroll to position [73, 0]
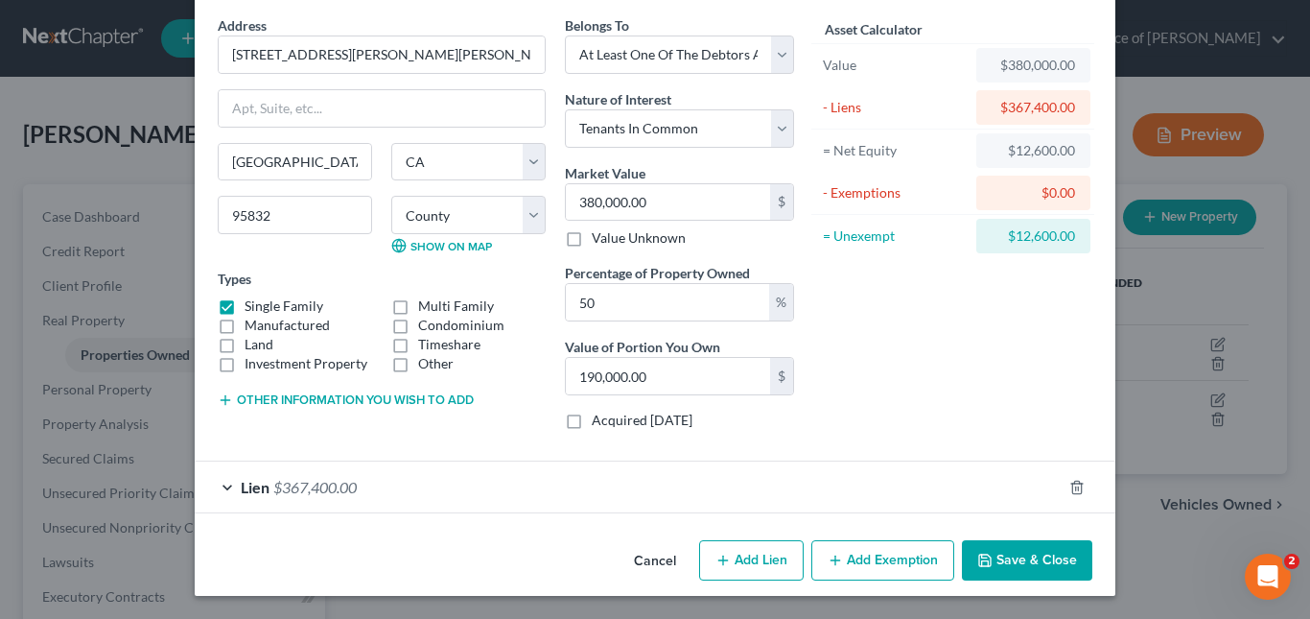
click at [778, 564] on button "Add Lien" at bounding box center [751, 560] width 105 height 40
select select "3"
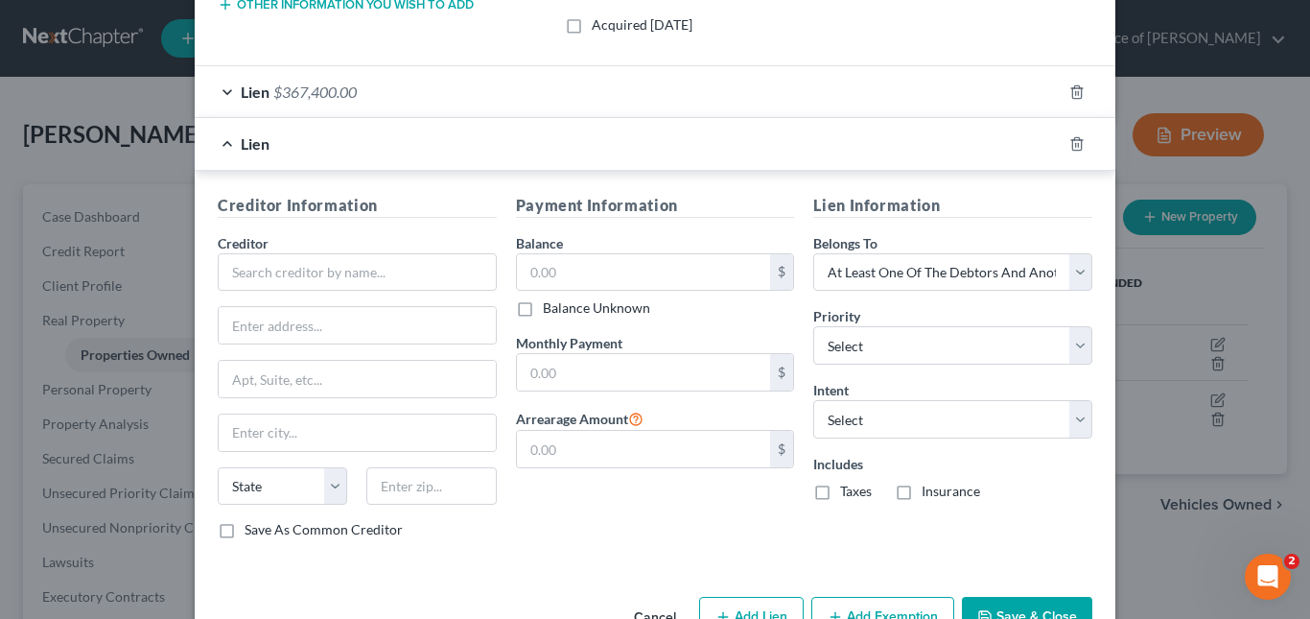
scroll to position [470, 0]
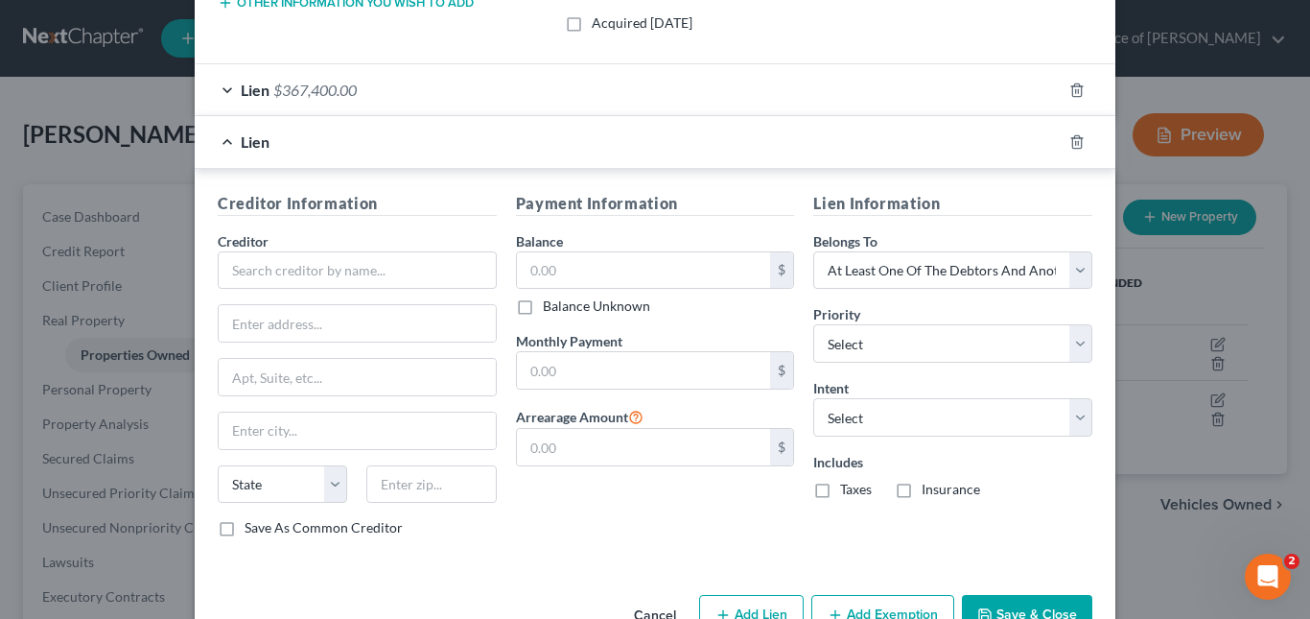
drag, startPoint x: 1257, startPoint y: 439, endPoint x: 1255, endPoint y: 458, distance: 19.3
click at [1255, 458] on div "Edit Property × Address * 7753 Mary Lou Way Sacramento State AL AK AR AZ CA CO …" at bounding box center [655, 309] width 1310 height 619
click at [476, 275] on input "text" at bounding box center [357, 270] width 279 height 38
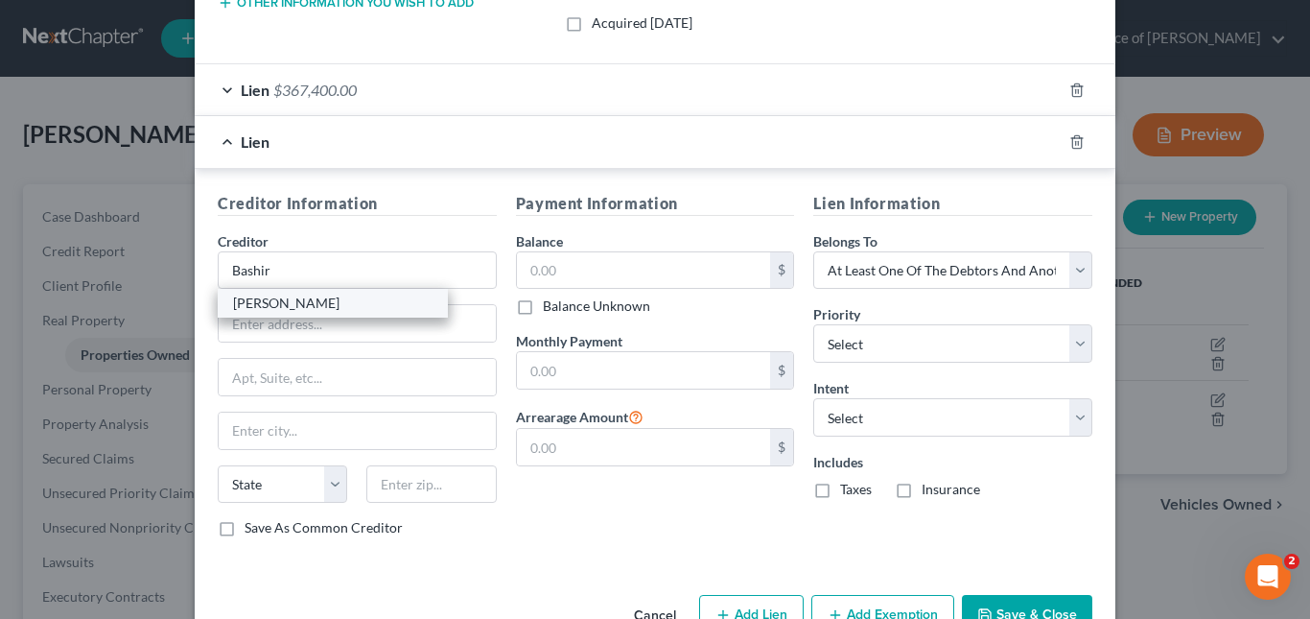
click at [302, 308] on div "BASHIR AKIL" at bounding box center [332, 302] width 199 height 19
type input "BASHIR AKIL"
type input "3505 SE Sunrise Dr, Camas"
type input "Camas"
select select "50"
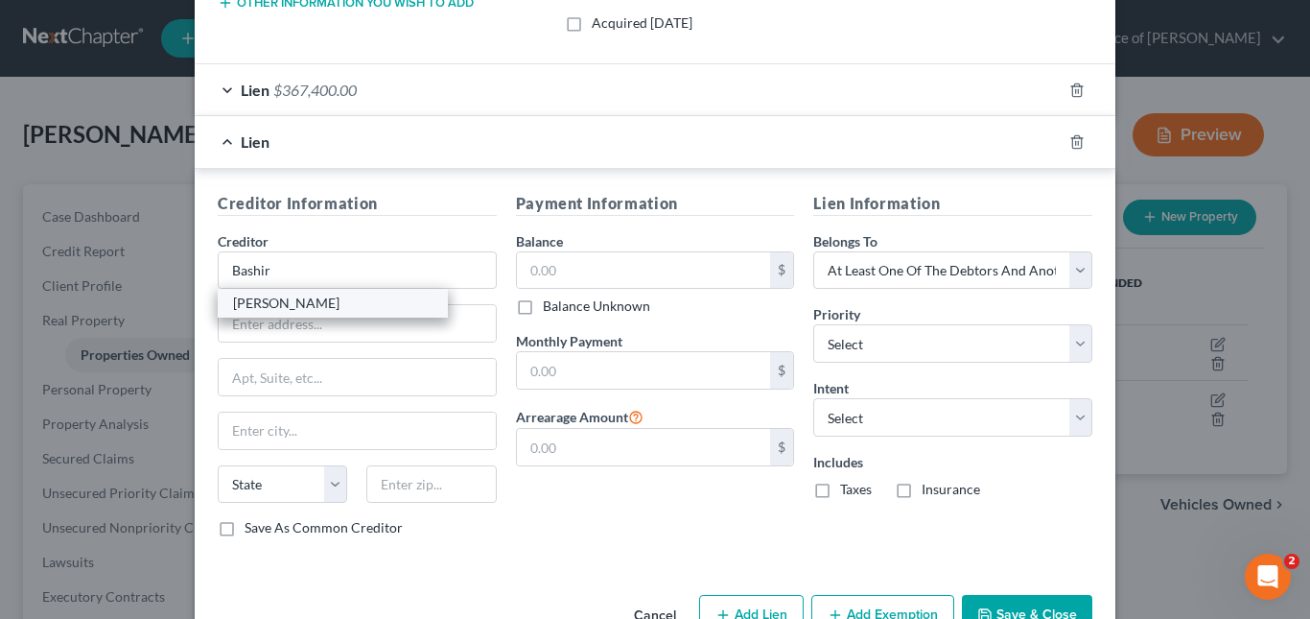
type input "98607"
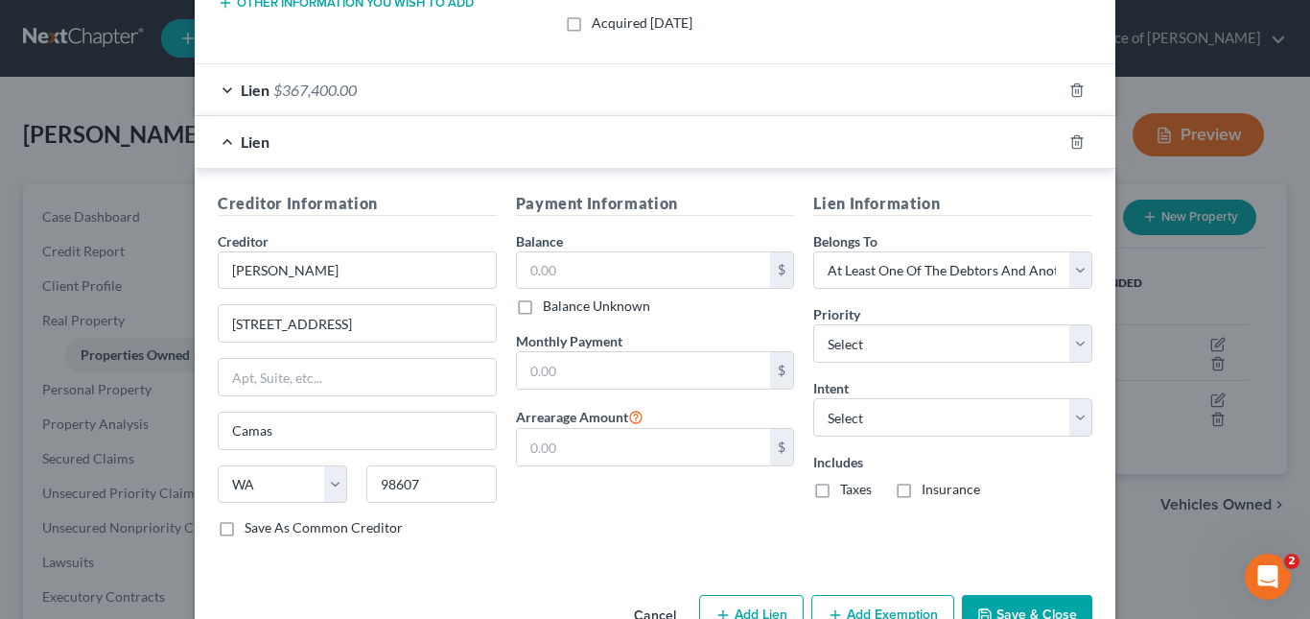
click at [441, 197] on h5 "Creditor Information" at bounding box center [357, 204] width 279 height 24
click at [1071, 138] on polyline "button" at bounding box center [1077, 138] width 12 height 0
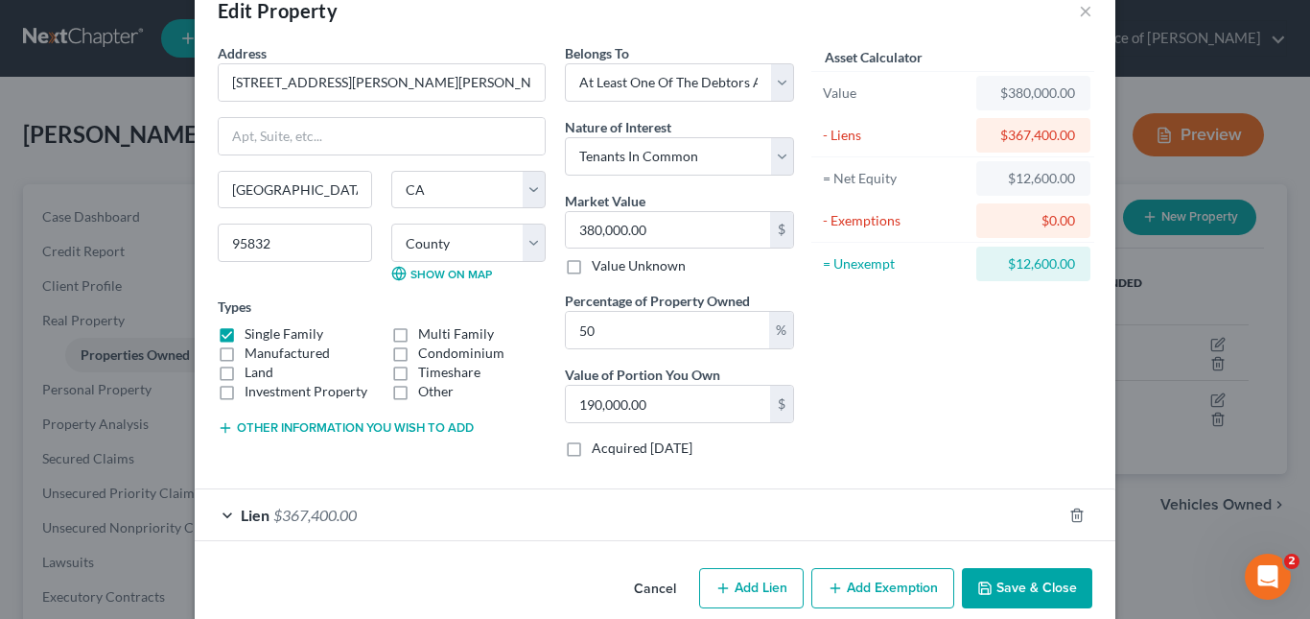
scroll to position [73, 0]
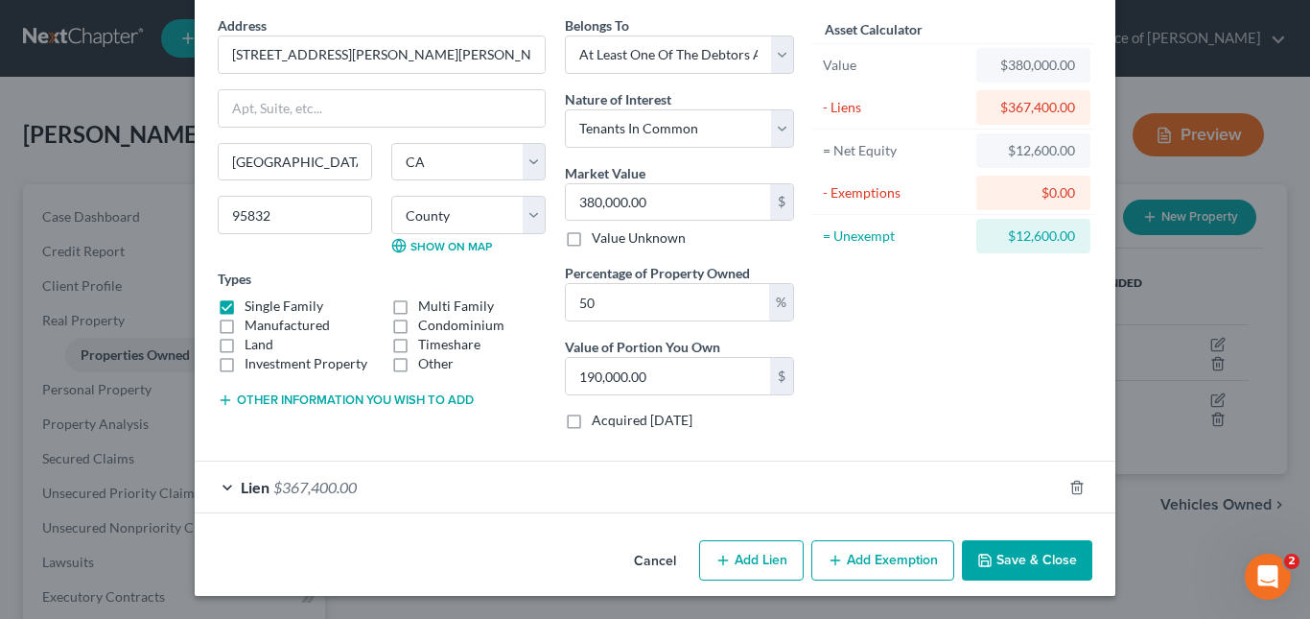
click at [683, 491] on div "Lien $367,400.00" at bounding box center [628, 486] width 867 height 51
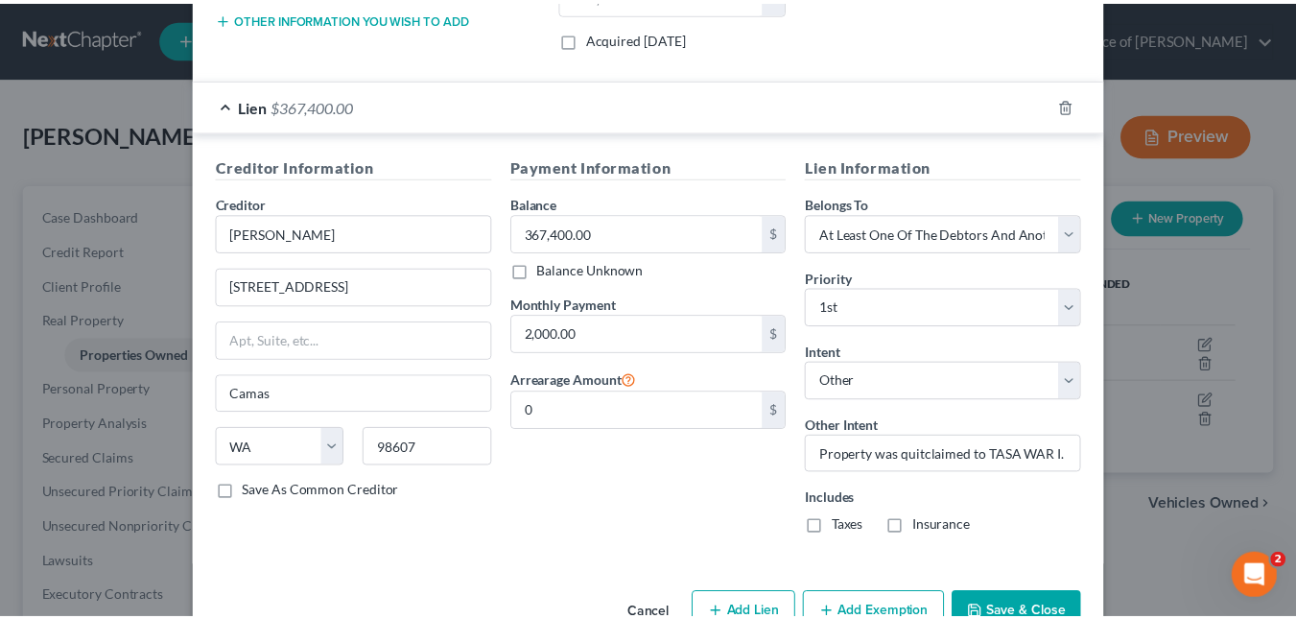
scroll to position [507, 0]
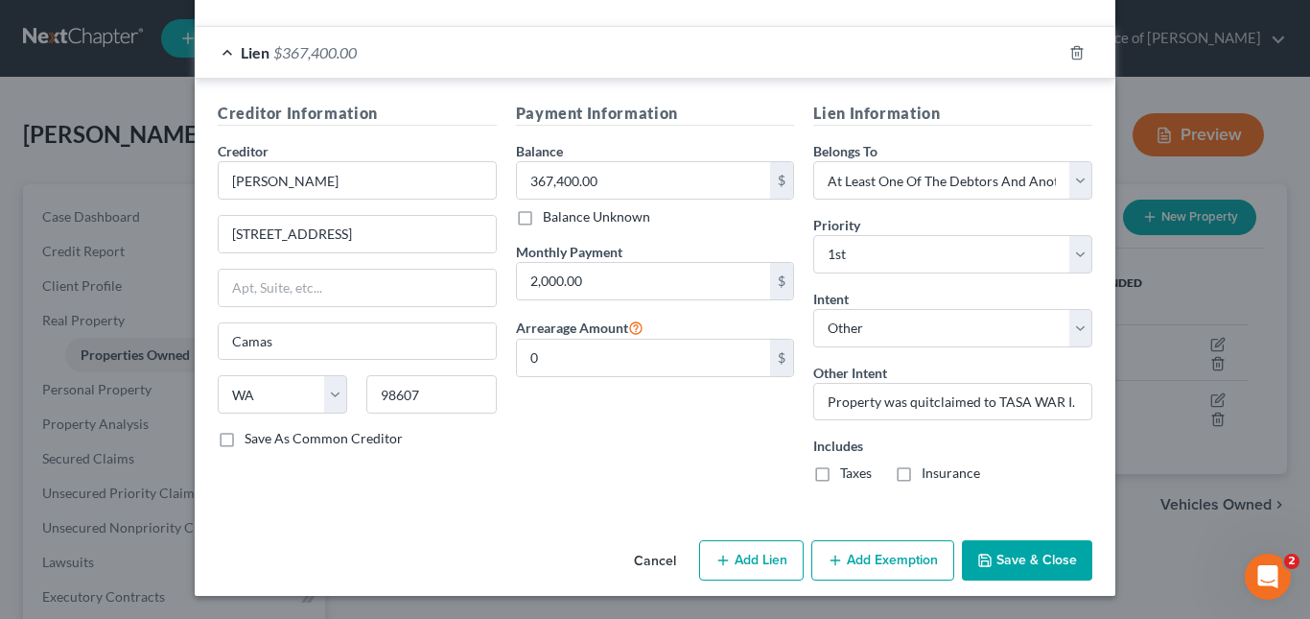
click at [1033, 559] on button "Save & Close" at bounding box center [1027, 560] width 130 height 40
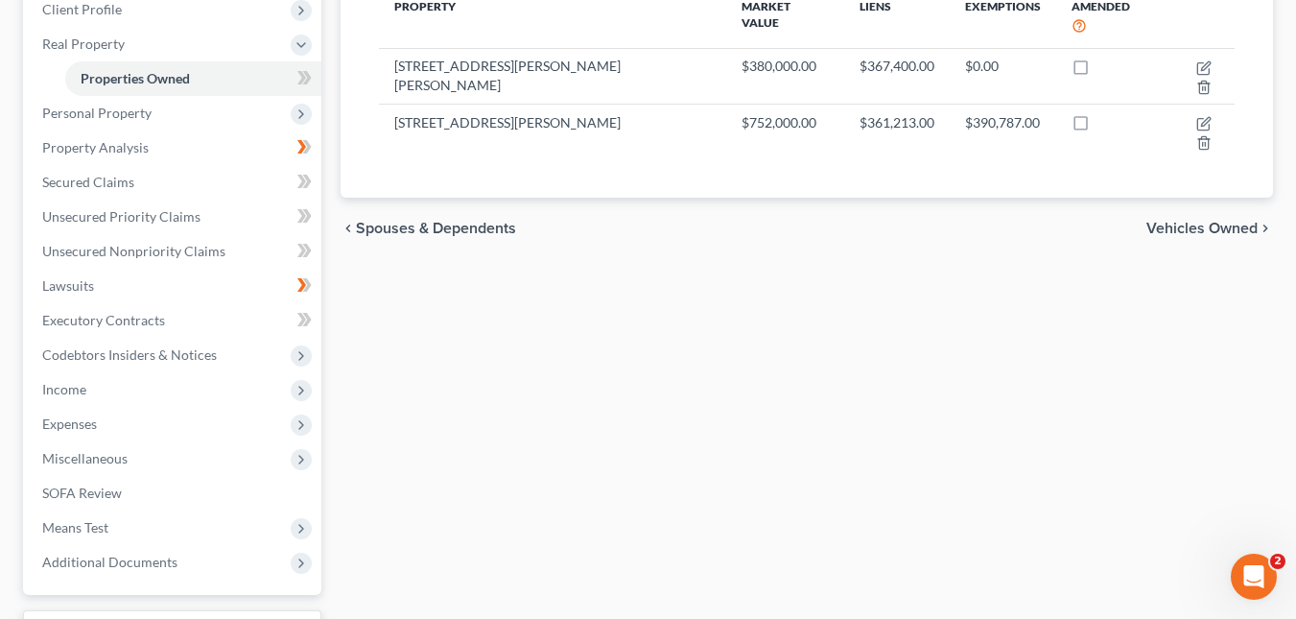
scroll to position [274, 0]
click at [113, 150] on span "Property Analysis" at bounding box center [95, 149] width 106 height 16
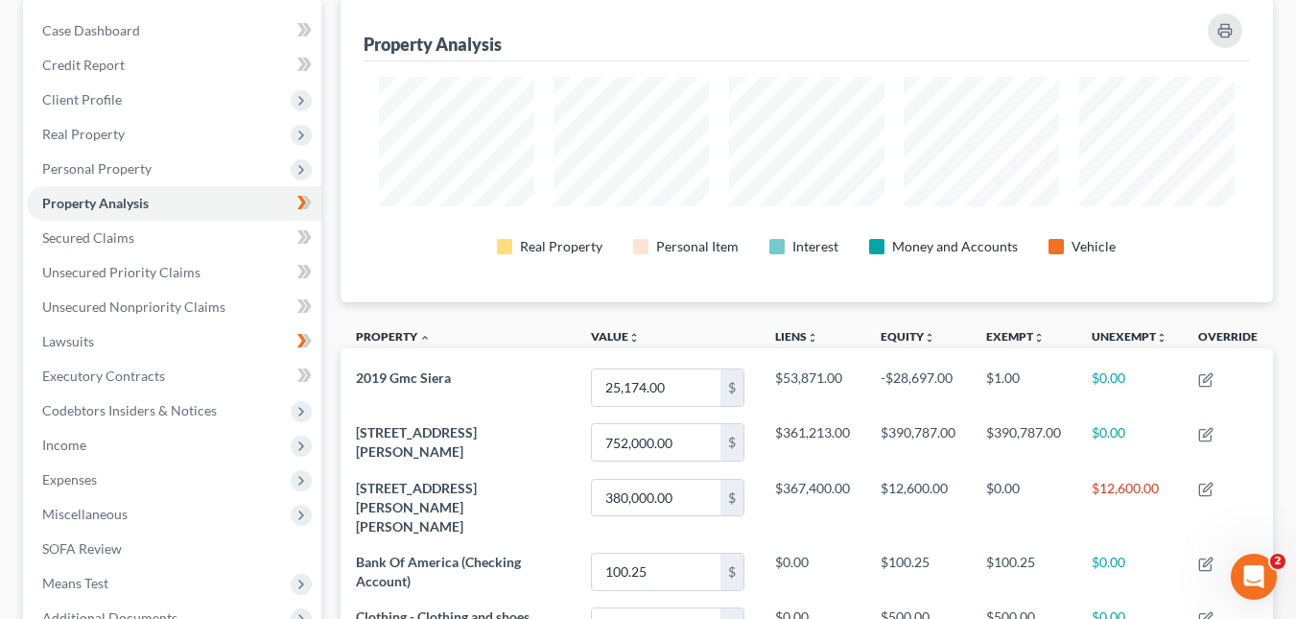
scroll to position [175, 0]
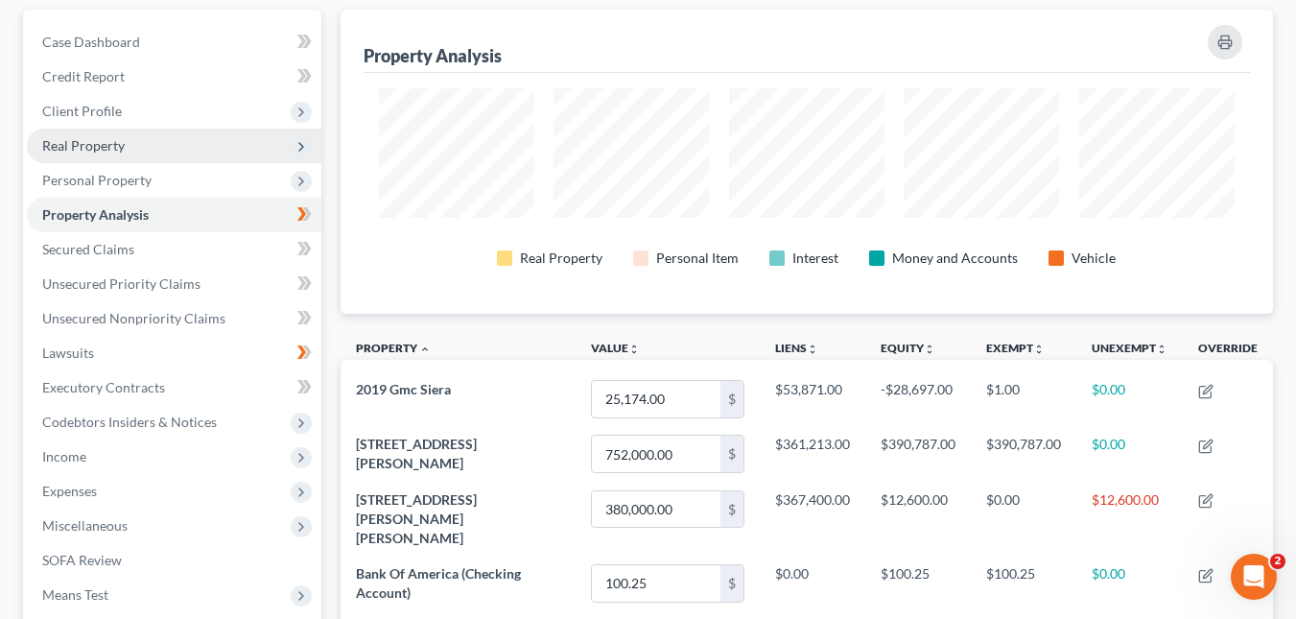
click at [118, 153] on span "Real Property" at bounding box center [174, 145] width 294 height 35
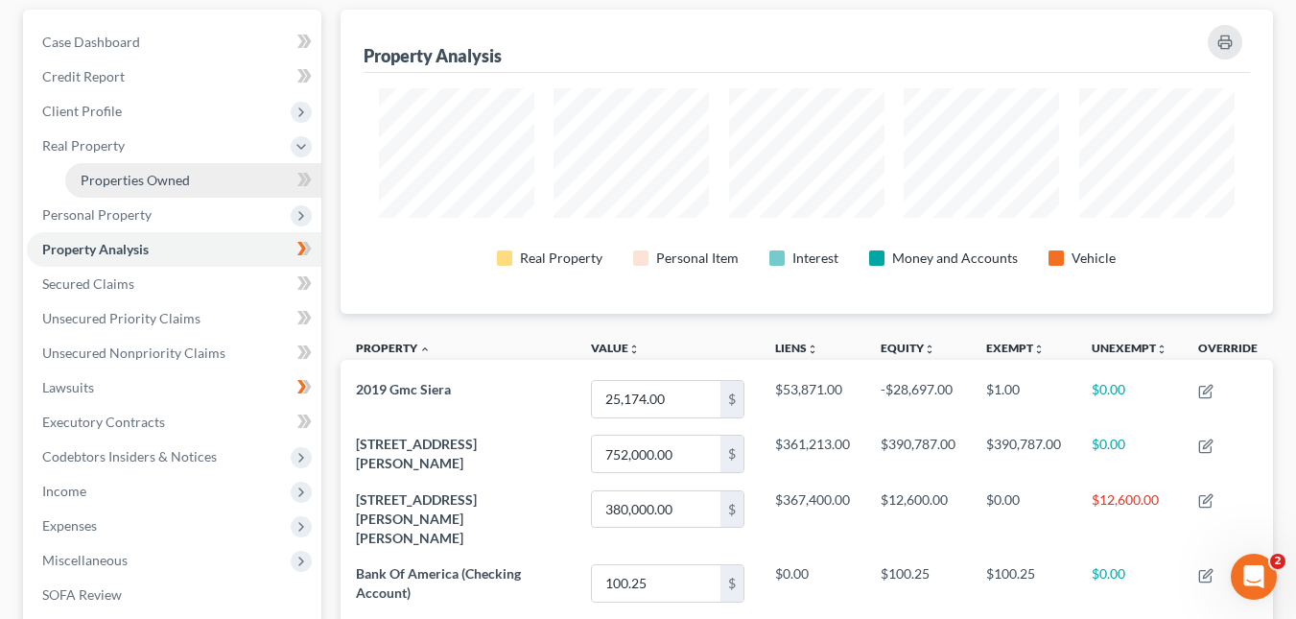
click at [166, 175] on span "Properties Owned" at bounding box center [135, 180] width 109 height 16
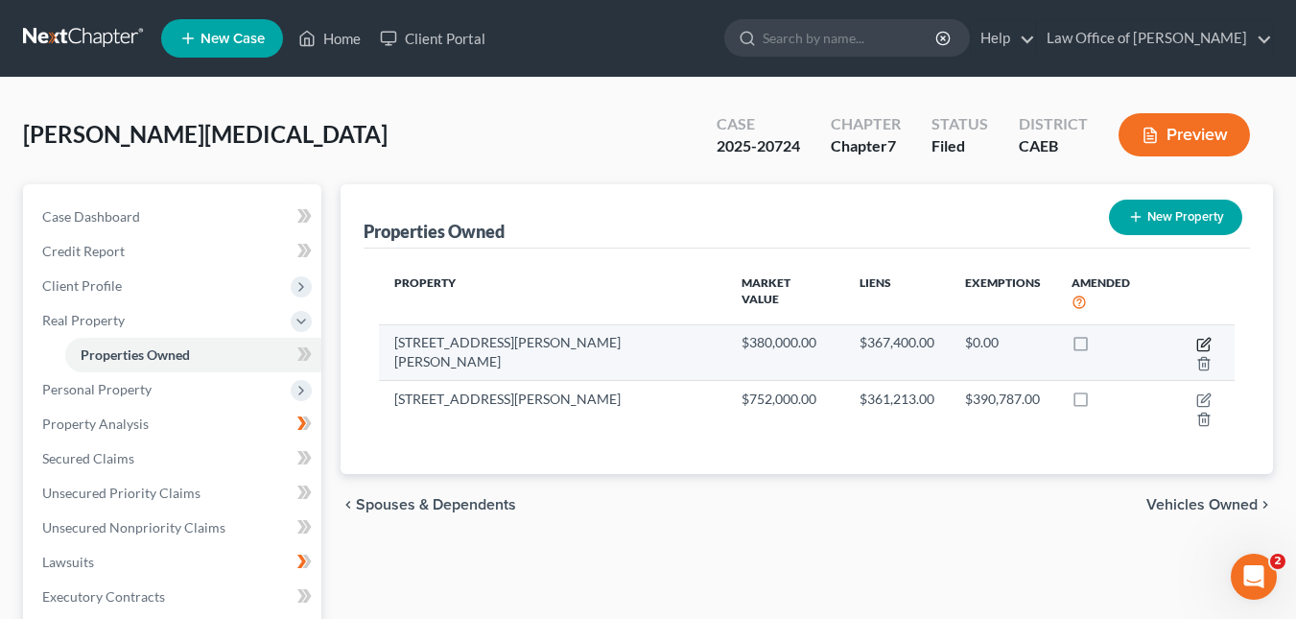
click at [1196, 337] on icon "button" at bounding box center [1203, 344] width 15 height 15
select select "4"
select select "33"
select select "3"
select select "6"
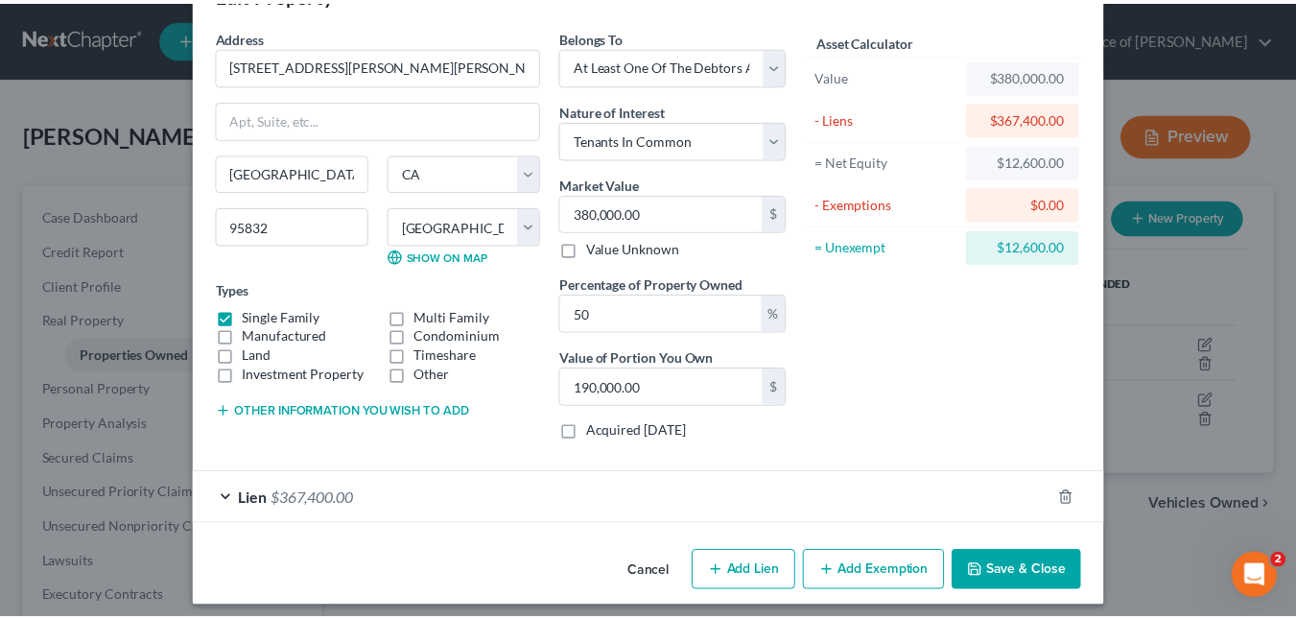
scroll to position [65, 0]
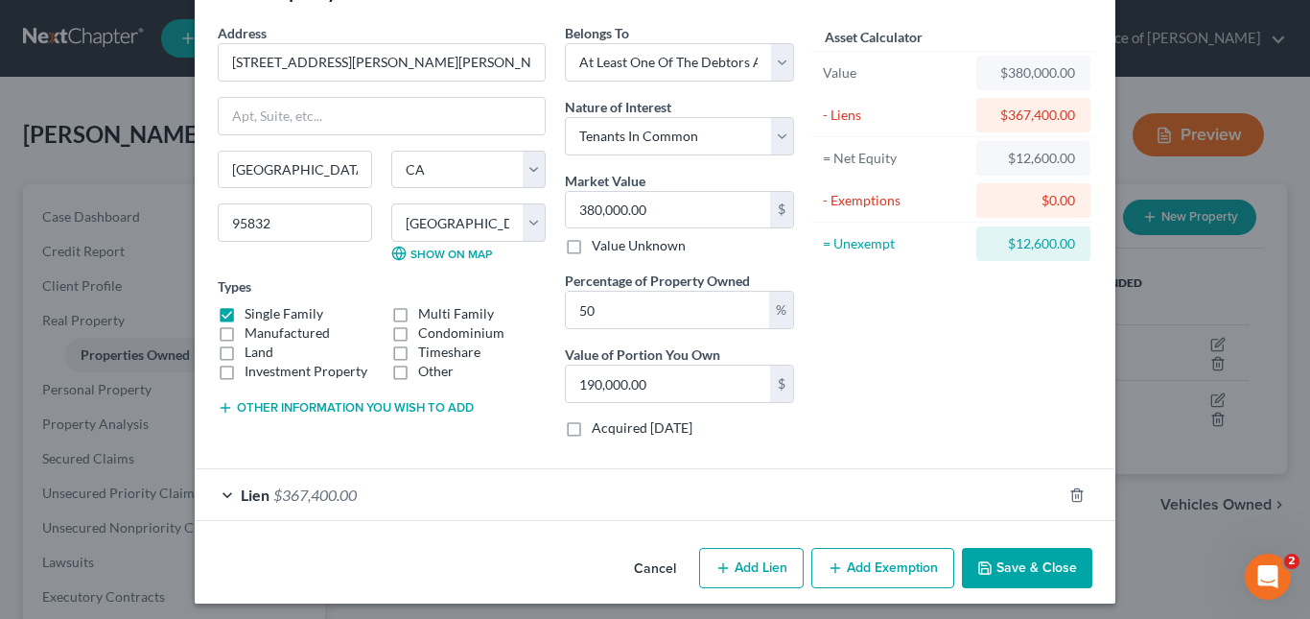
click at [1008, 556] on button "Save & Close" at bounding box center [1027, 568] width 130 height 40
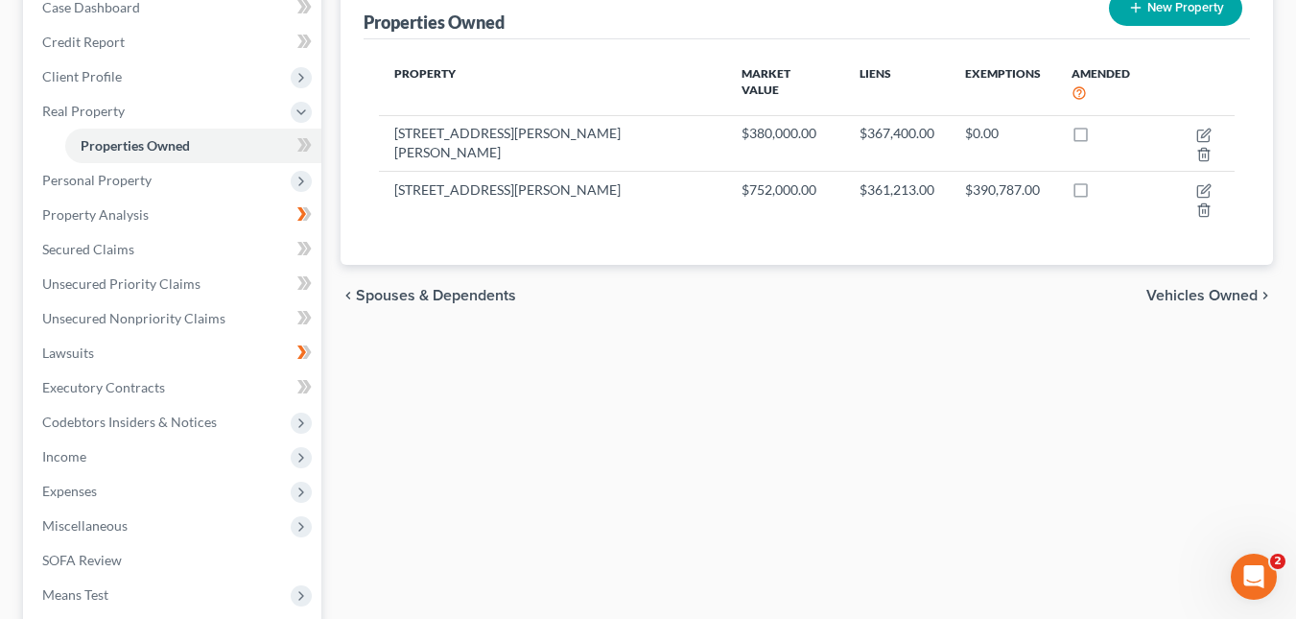
scroll to position [205, 0]
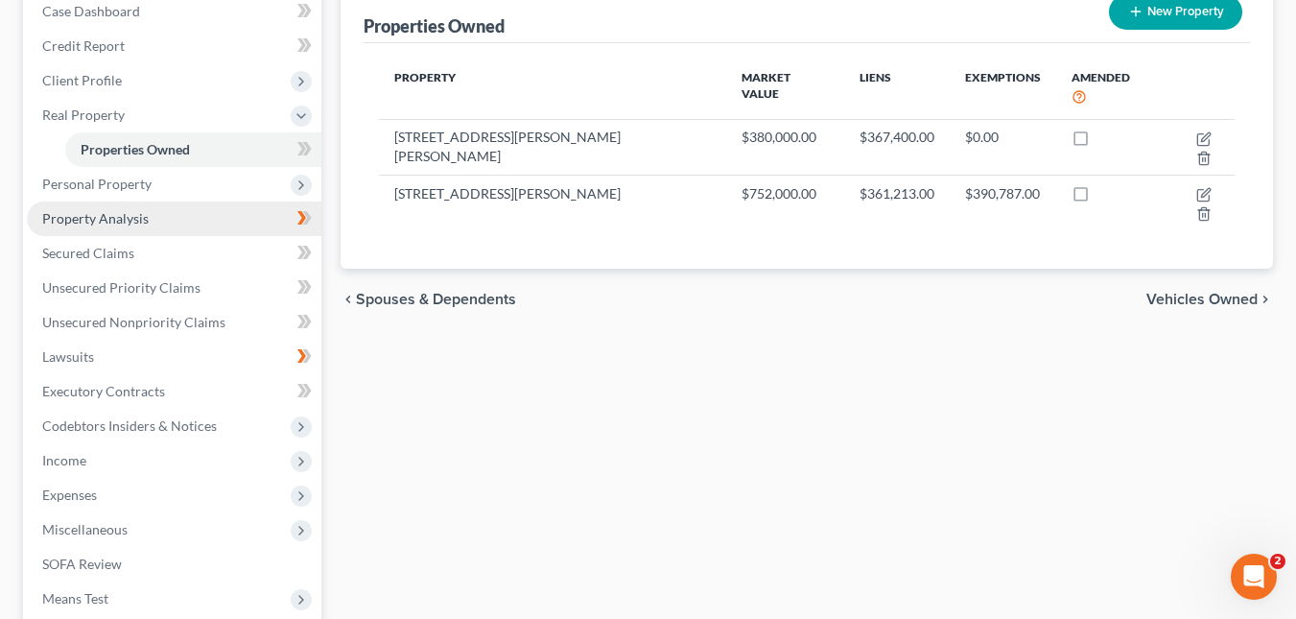
click at [207, 223] on link "Property Analysis" at bounding box center [174, 218] width 294 height 35
